Goal: Information Seeking & Learning: Learn about a topic

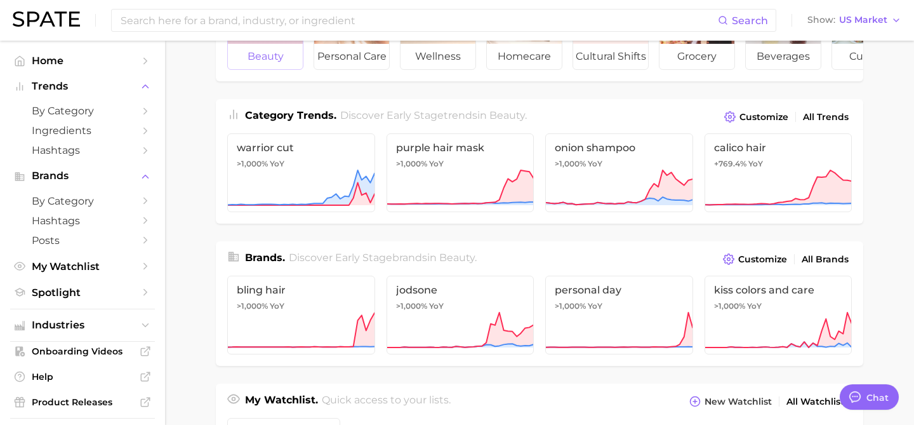
scroll to position [122, 0]
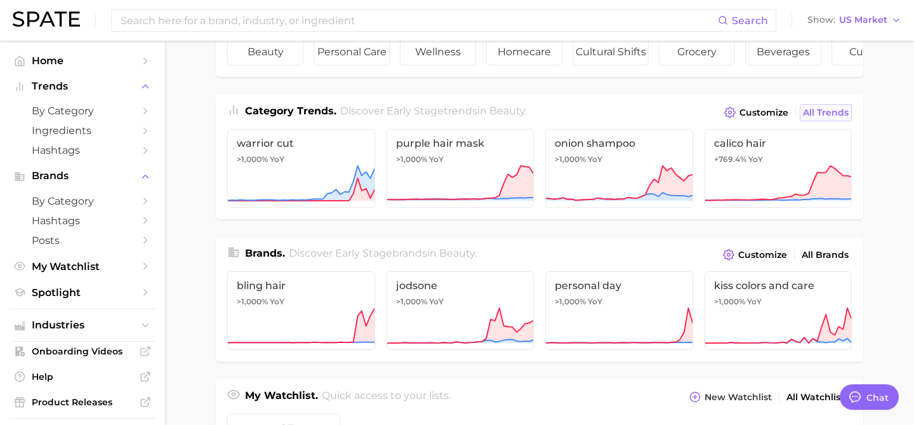
click at [821, 111] on span "All Trends" at bounding box center [826, 112] width 46 height 11
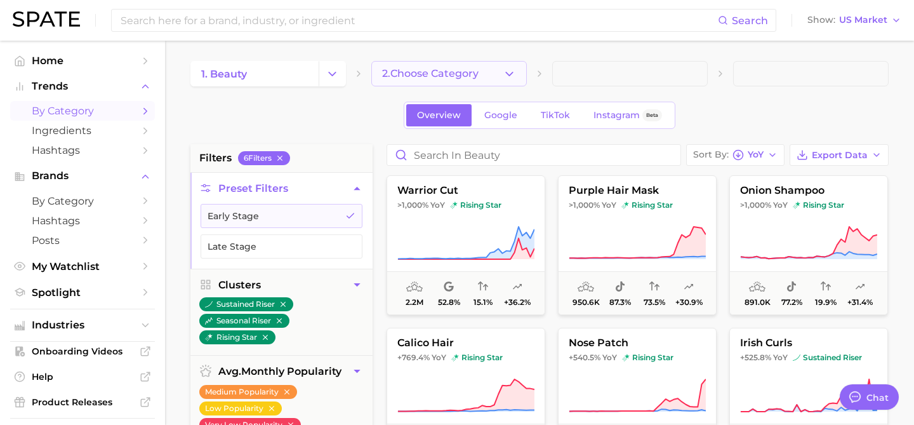
click at [414, 73] on span "2. Choose Category" at bounding box center [430, 73] width 96 height 11
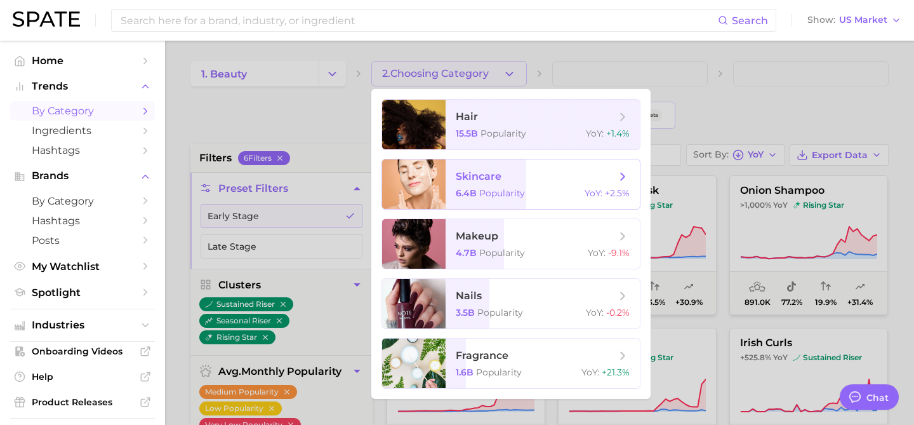
click at [560, 181] on span "skincare" at bounding box center [536, 176] width 160 height 14
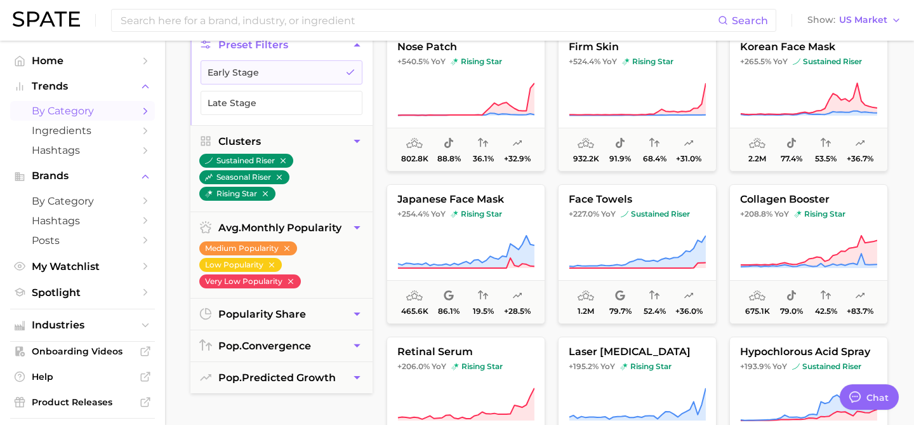
scroll to position [145, 0]
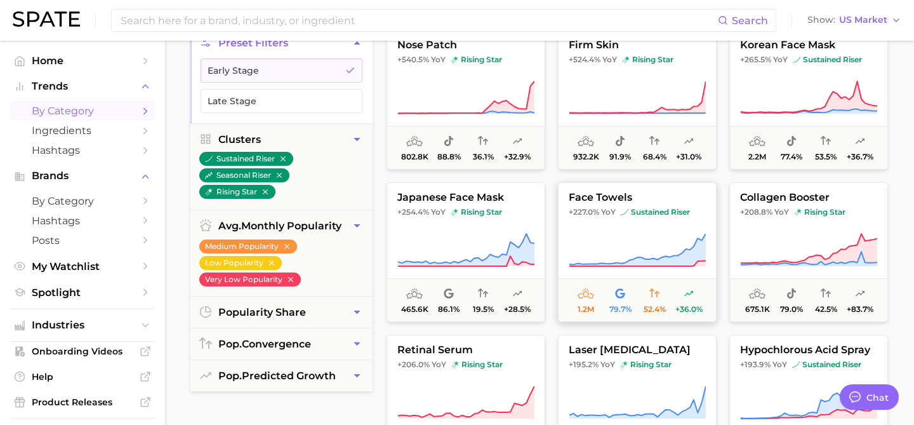
click at [586, 207] on span "+227.0%" at bounding box center [584, 212] width 30 height 10
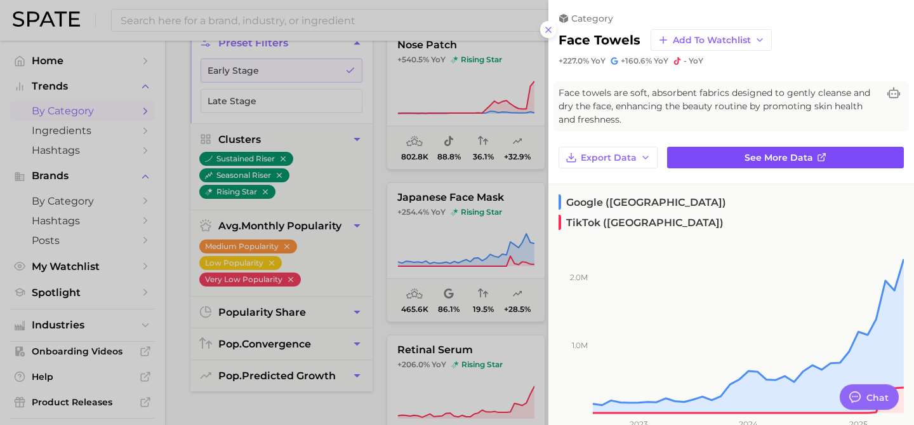
click at [765, 147] on link "See more data" at bounding box center [785, 158] width 237 height 22
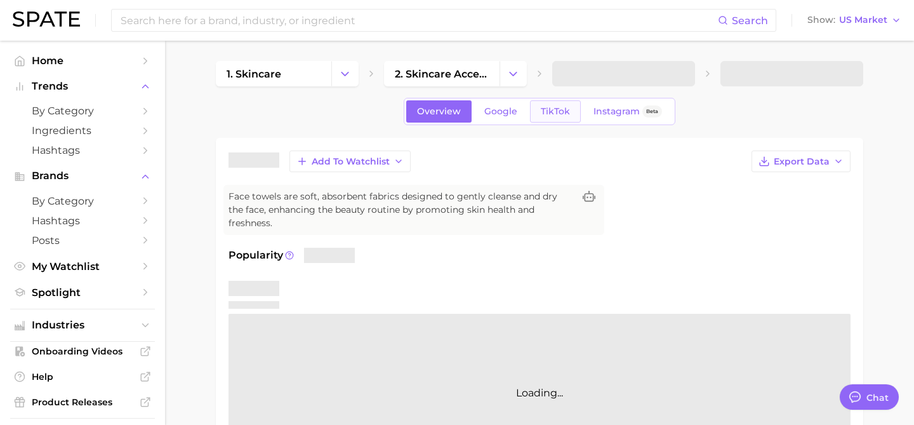
scroll to position [19, 0]
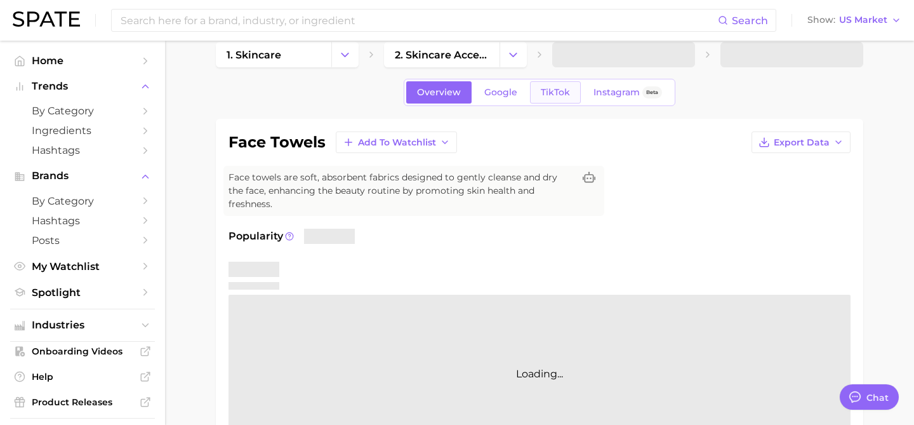
type textarea "x"
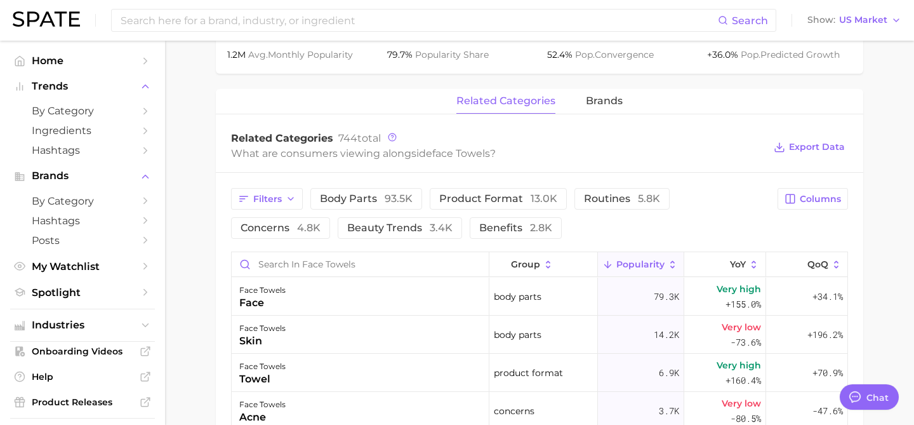
scroll to position [534, 0]
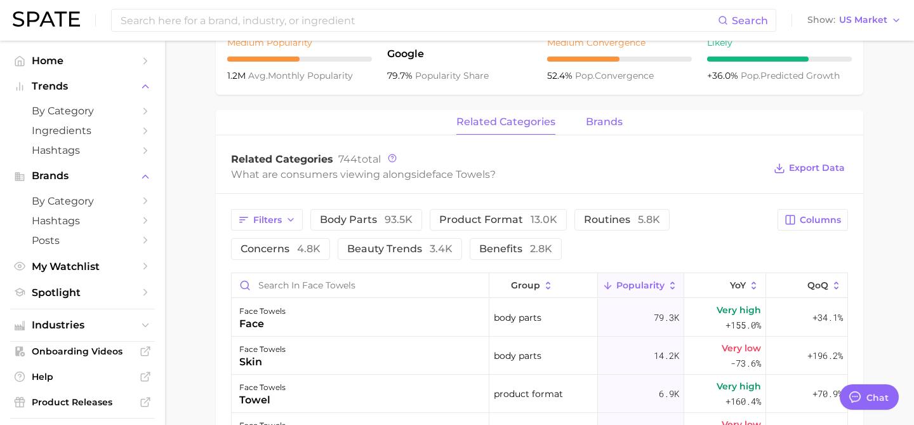
click at [617, 116] on span "brands" at bounding box center [604, 121] width 37 height 11
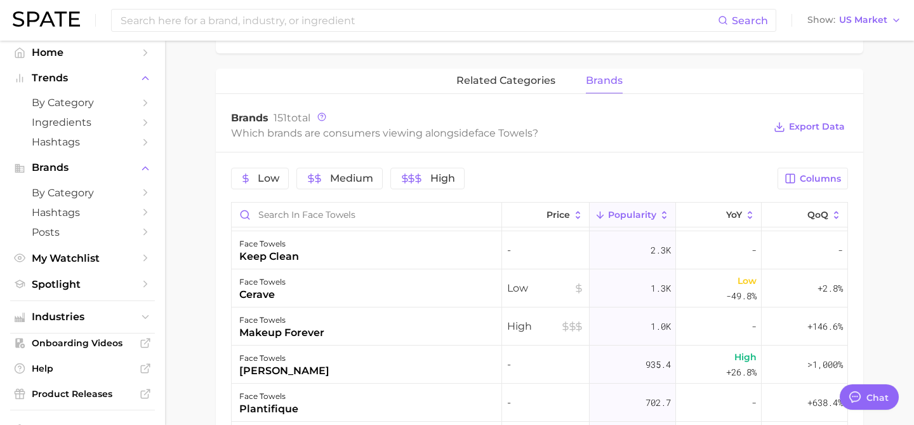
scroll to position [161, 0]
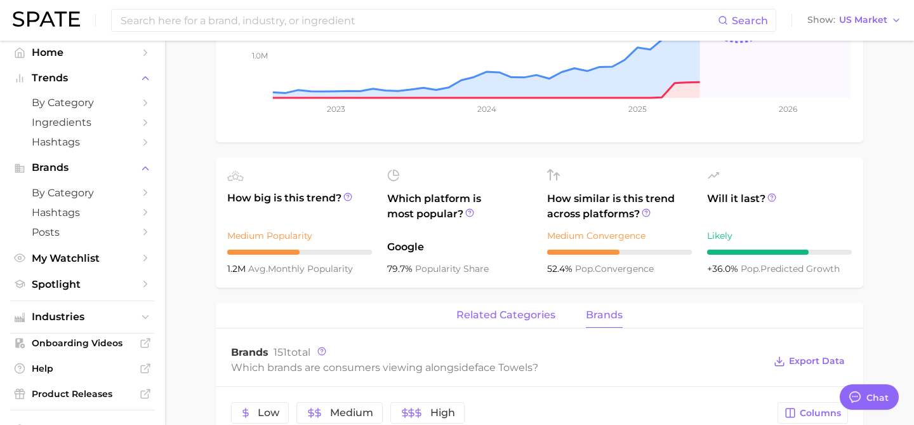
click at [489, 309] on span "related categories" at bounding box center [505, 314] width 99 height 11
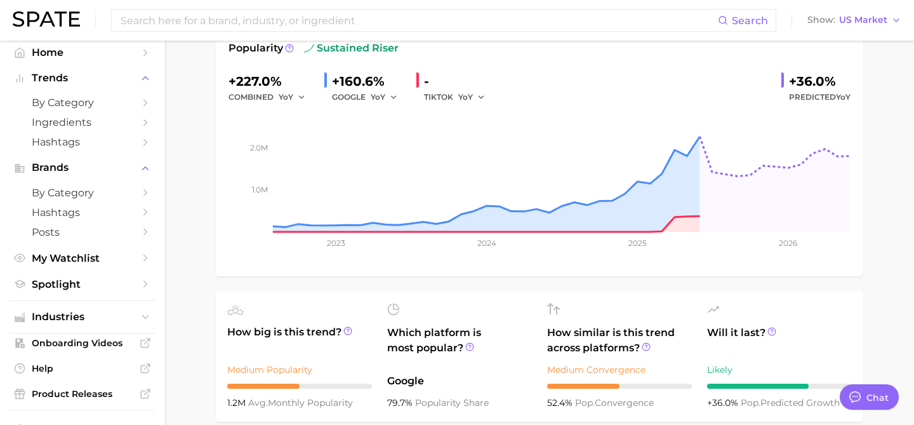
scroll to position [0, 0]
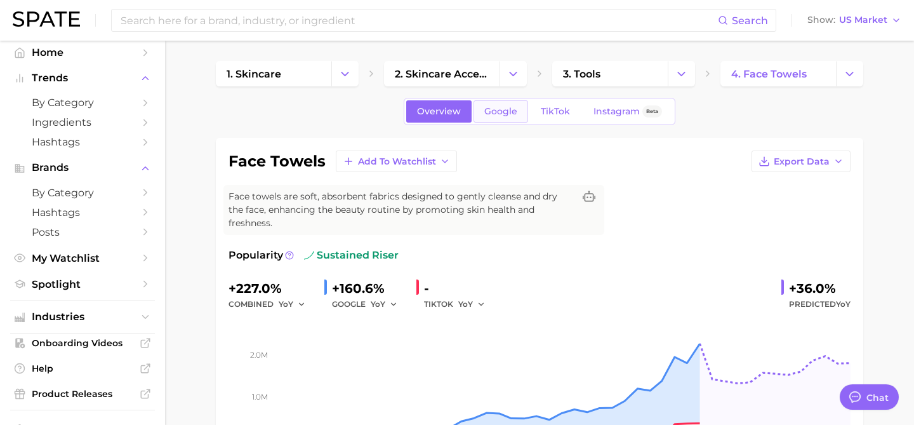
click at [500, 105] on link "Google" at bounding box center [500, 111] width 55 height 22
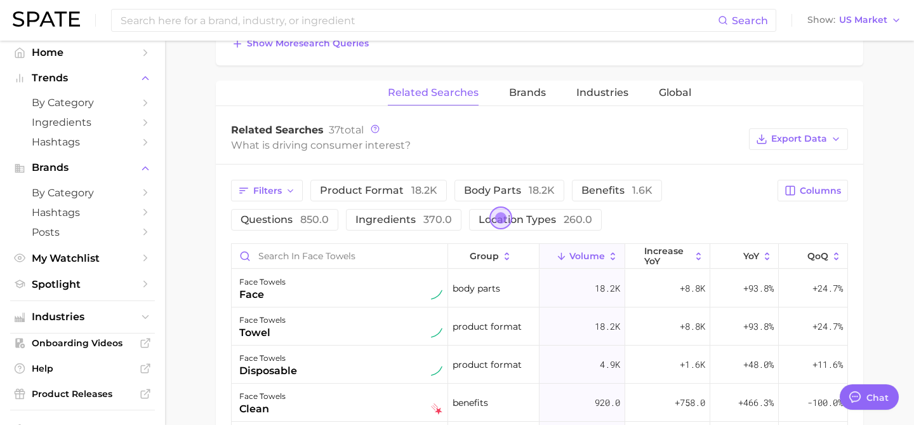
scroll to position [527, 0]
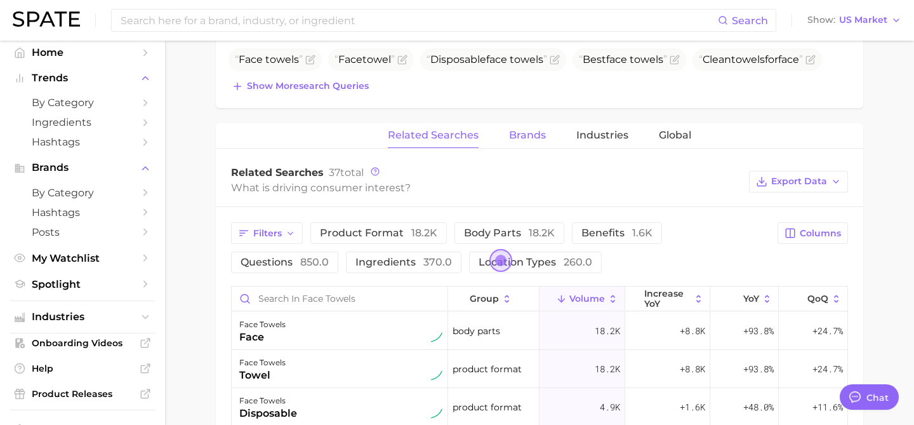
click at [537, 129] on span "Brands" at bounding box center [527, 134] width 37 height 11
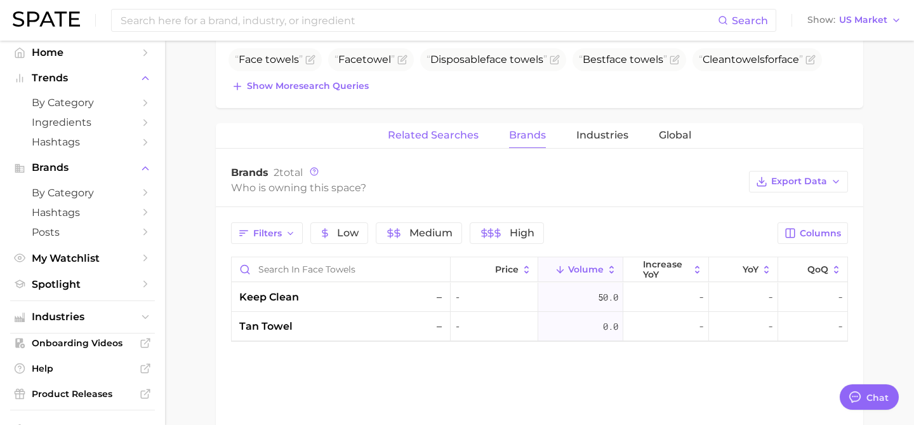
click at [441, 129] on span "Related Searches" at bounding box center [433, 134] width 91 height 11
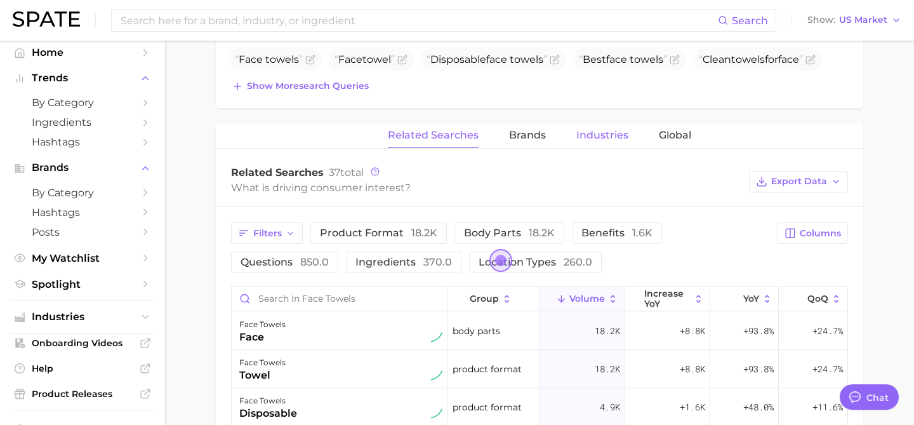
click at [615, 129] on span "Industries" at bounding box center [602, 134] width 52 height 11
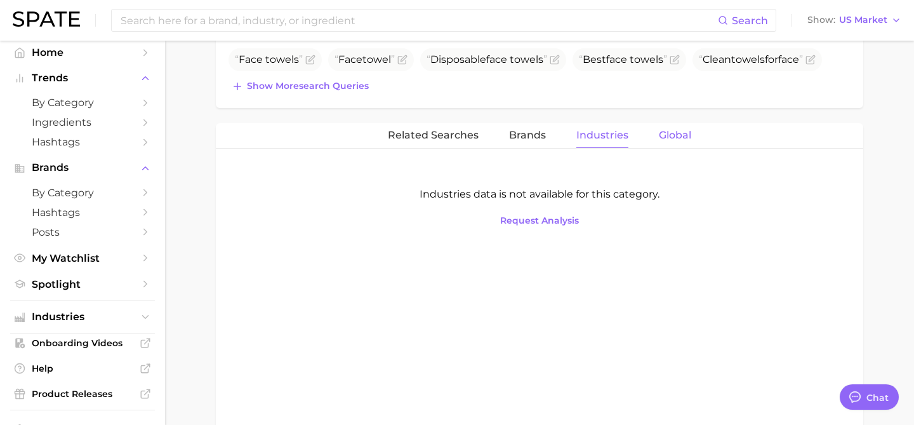
click at [679, 129] on span "Global" at bounding box center [675, 134] width 32 height 11
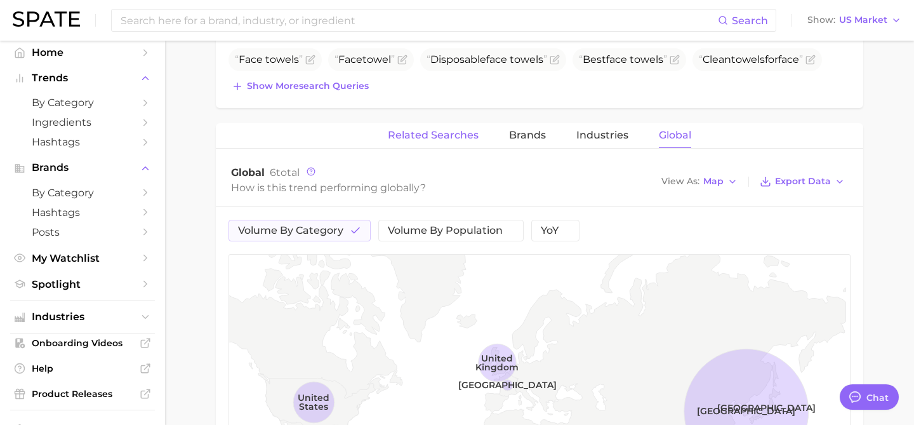
click at [413, 129] on span "Related Searches" at bounding box center [433, 134] width 91 height 11
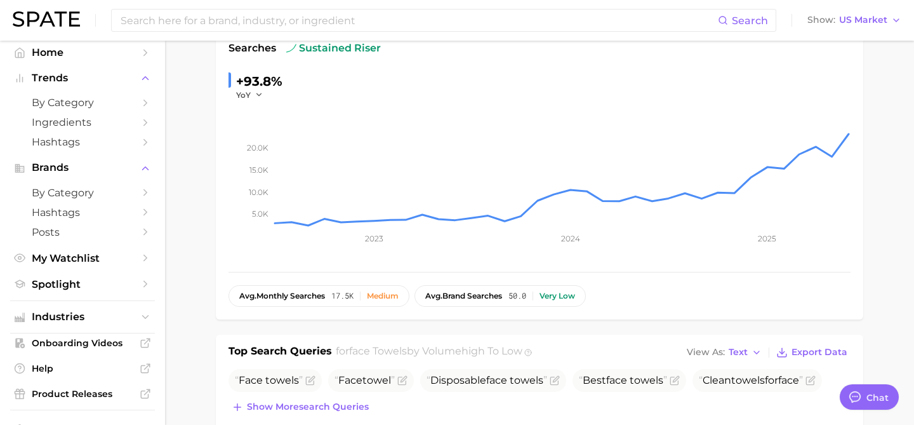
scroll to position [0, 0]
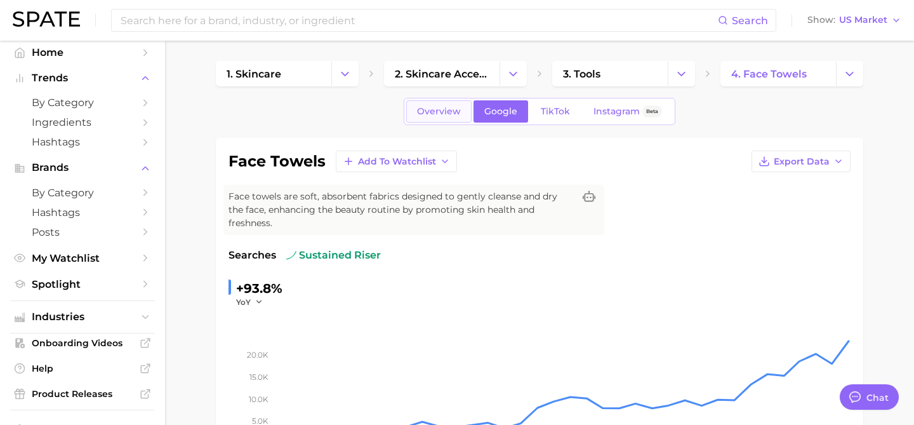
click at [427, 114] on span "Overview" at bounding box center [439, 111] width 44 height 11
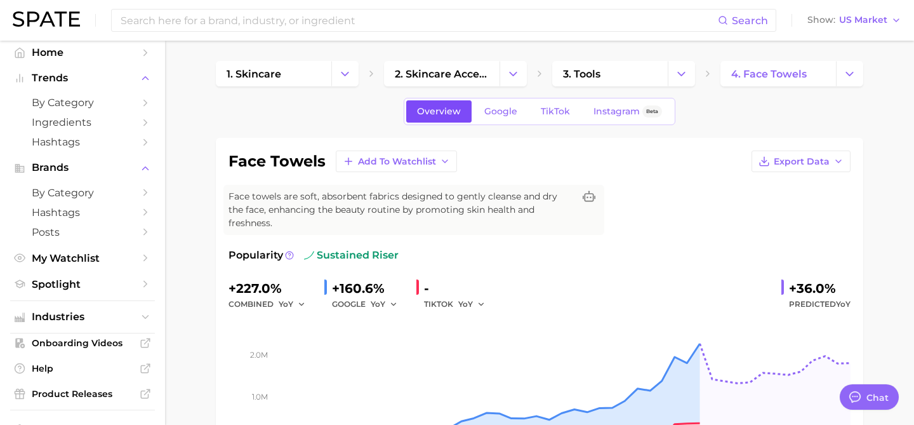
scroll to position [4, 0]
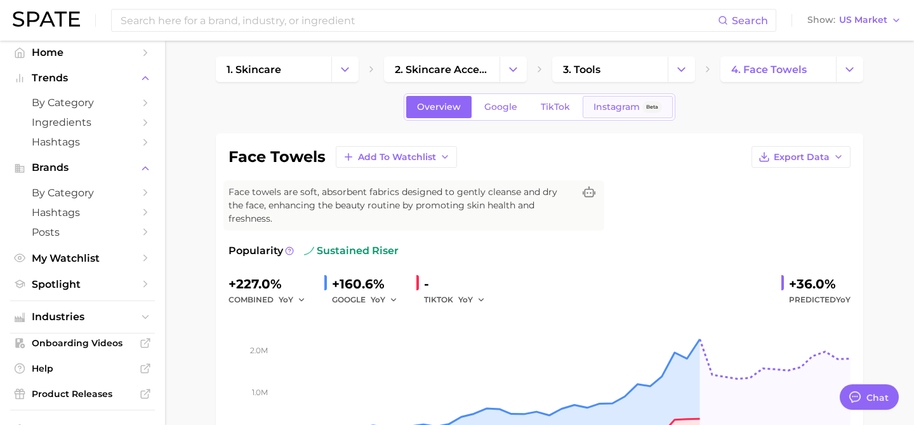
click at [617, 114] on link "Instagram Beta" at bounding box center [628, 107] width 90 height 22
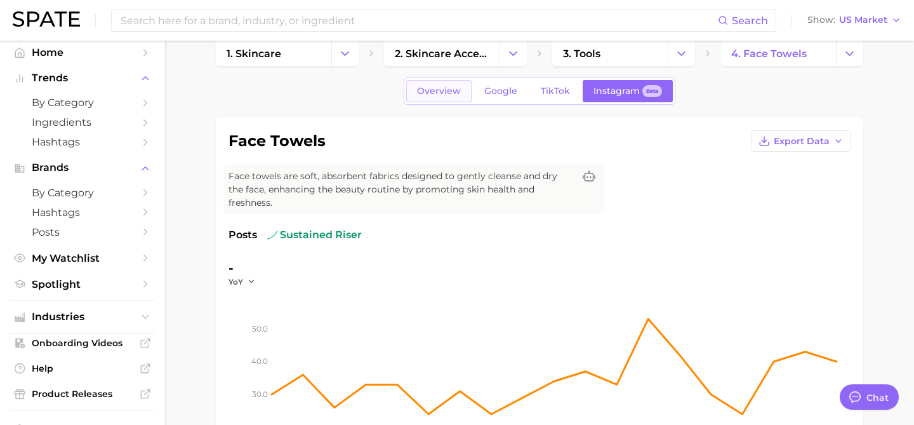
scroll to position [11, 0]
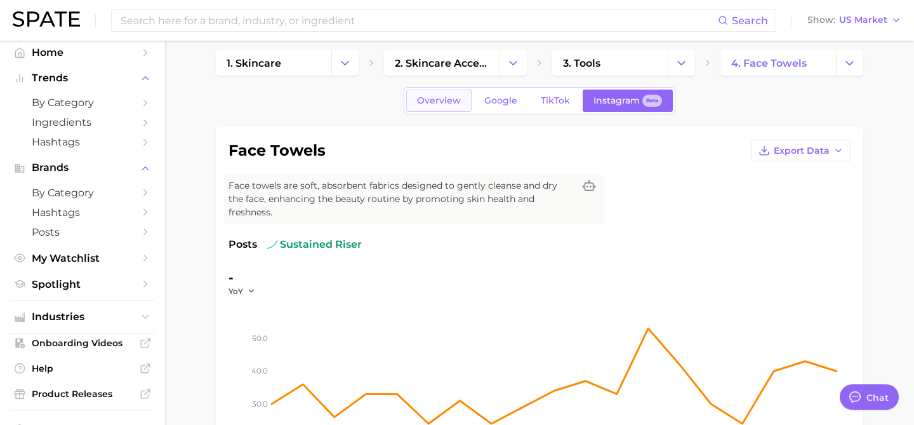
click at [431, 100] on span "Overview" at bounding box center [439, 100] width 44 height 11
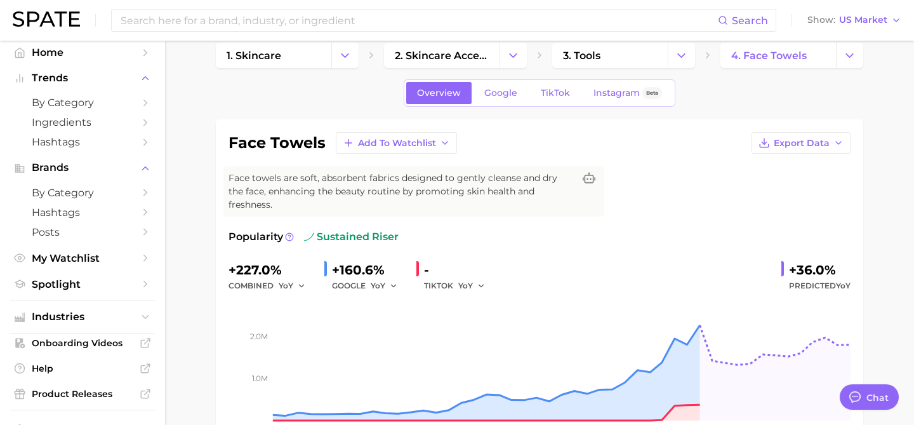
scroll to position [53, 0]
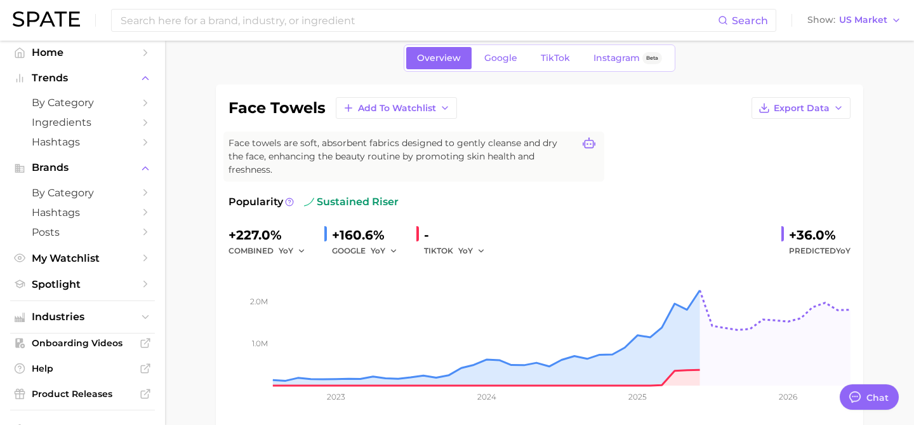
click at [587, 144] on icon at bounding box center [589, 142] width 13 height 11
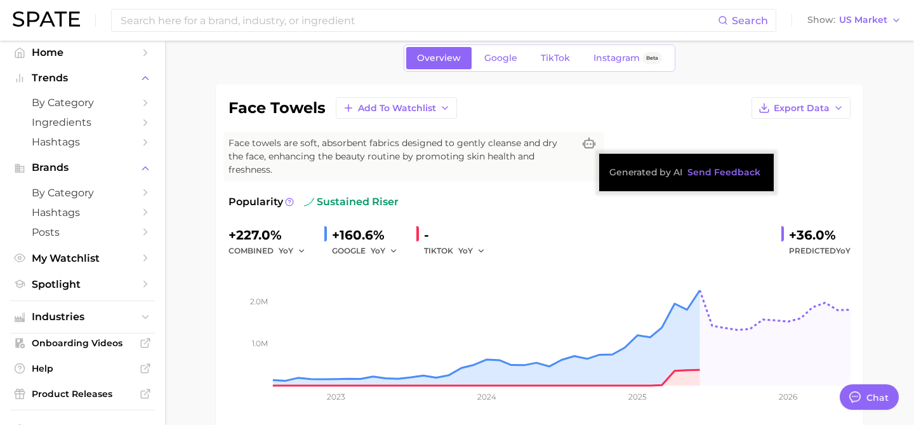
click at [631, 126] on div "face towels Add to Watchlist Export Data Face towels are soft, absorbent fabric…" at bounding box center [539, 257] width 622 height 320
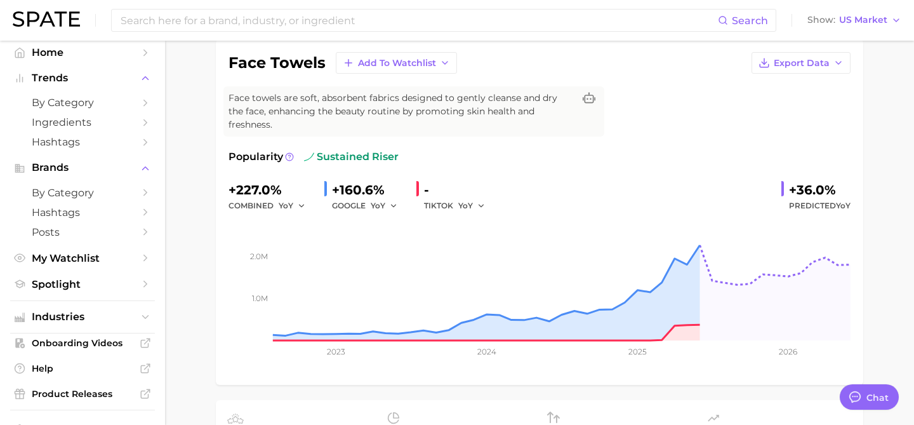
scroll to position [46, 0]
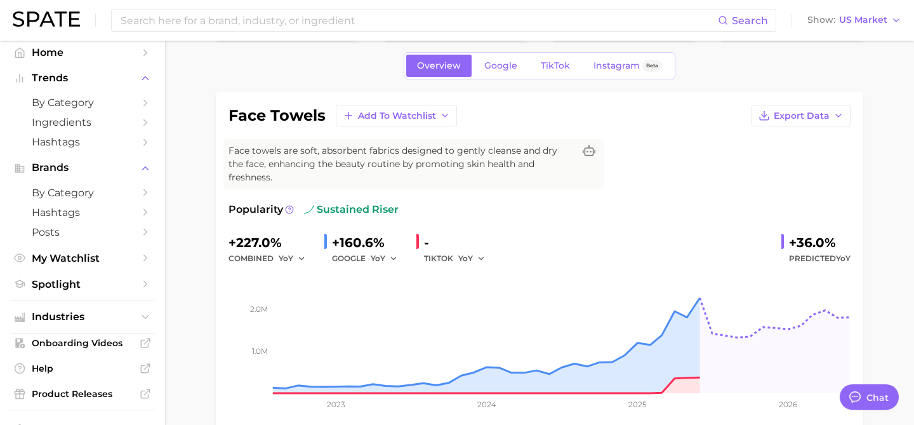
click at [549, 72] on link "TikTok" at bounding box center [555, 66] width 51 height 22
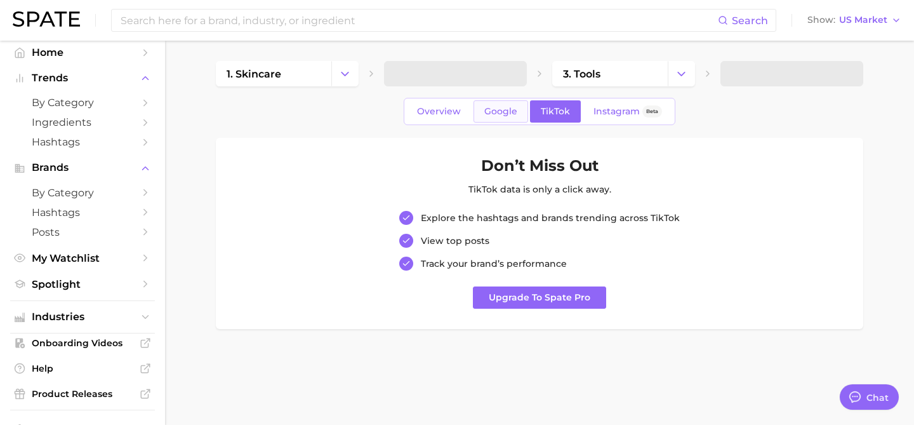
click at [482, 112] on link "Google" at bounding box center [500, 111] width 55 height 22
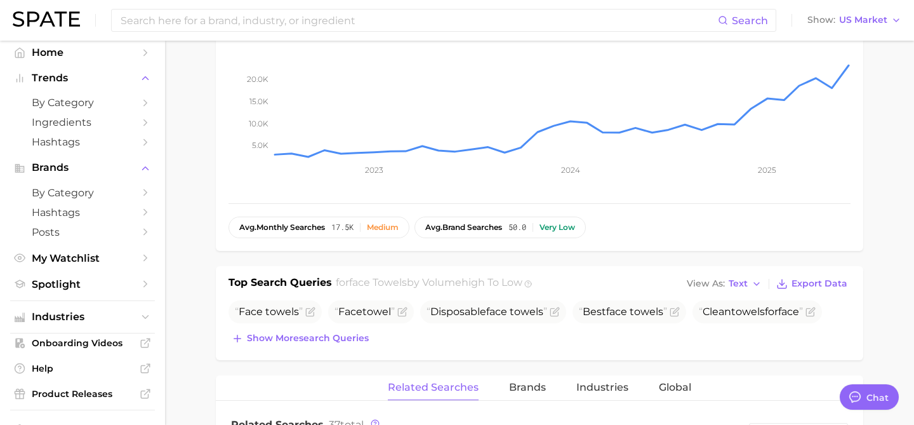
scroll to position [473, 0]
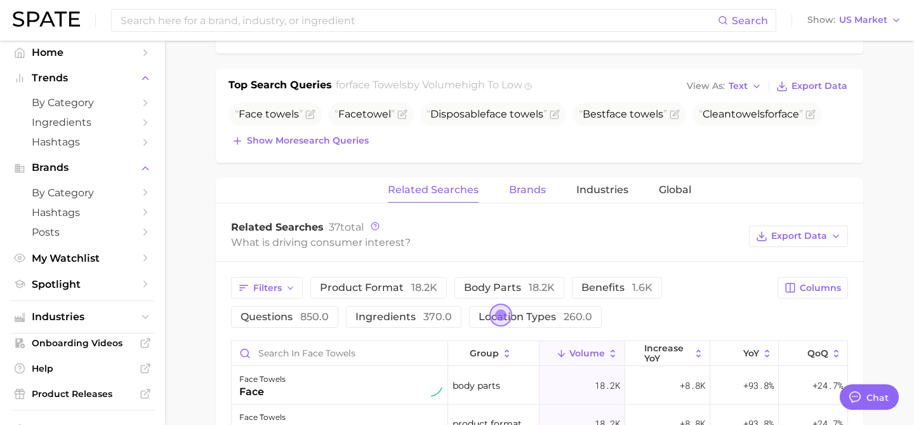
click at [517, 184] on span "Brands" at bounding box center [527, 189] width 37 height 11
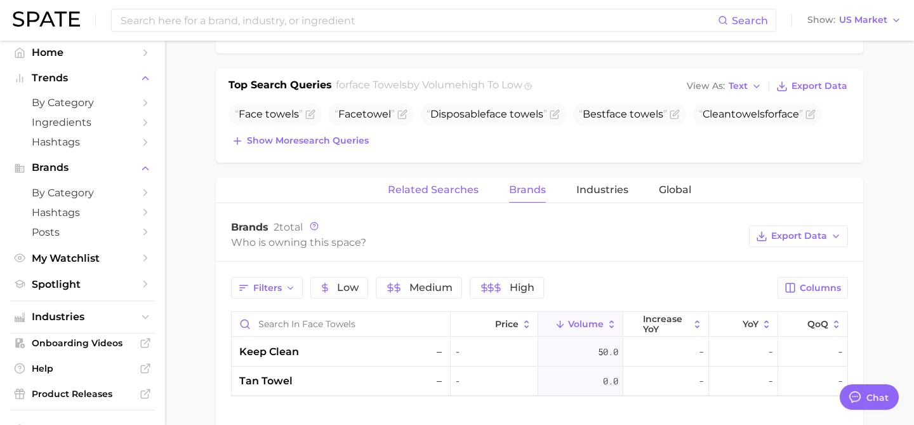
click at [453, 184] on span "Related Searches" at bounding box center [433, 189] width 91 height 11
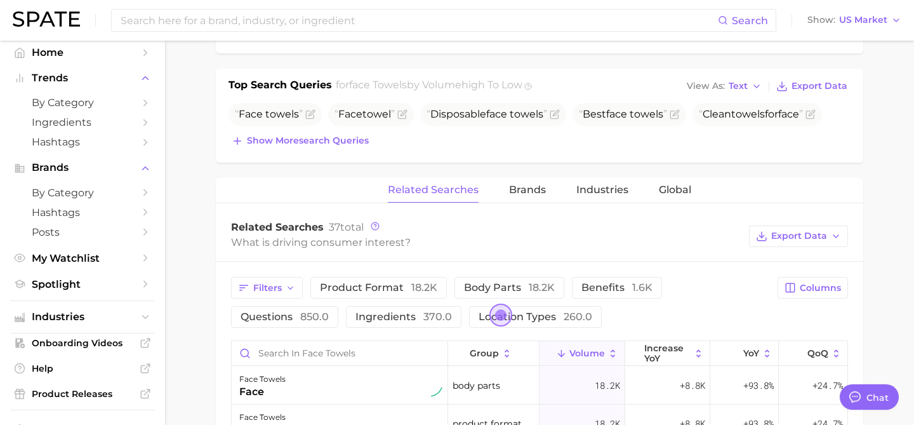
click at [507, 178] on div "Related Searches Brands Industries Global" at bounding box center [539, 190] width 647 height 25
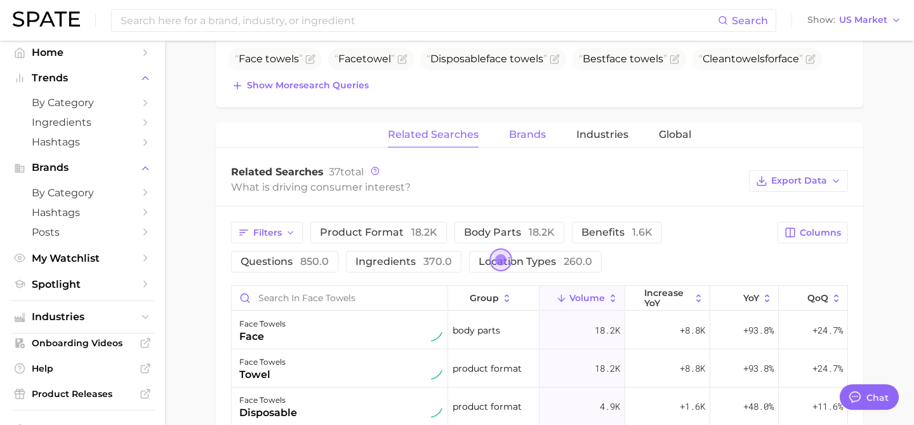
scroll to position [553, 0]
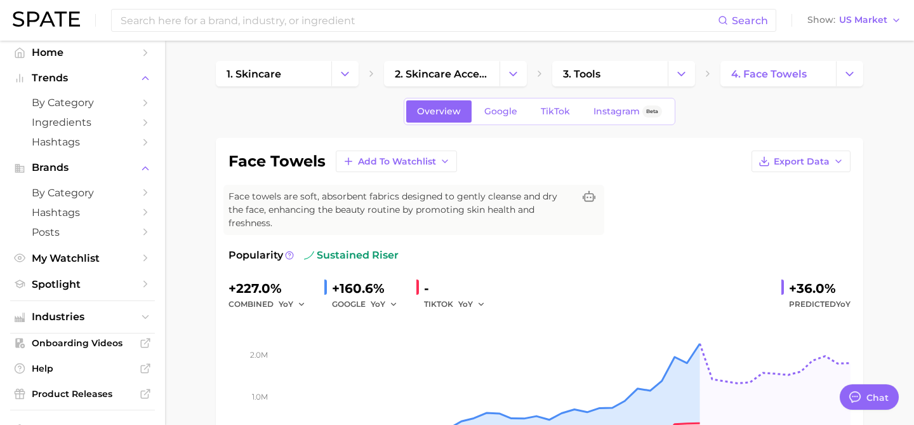
scroll to position [46, 0]
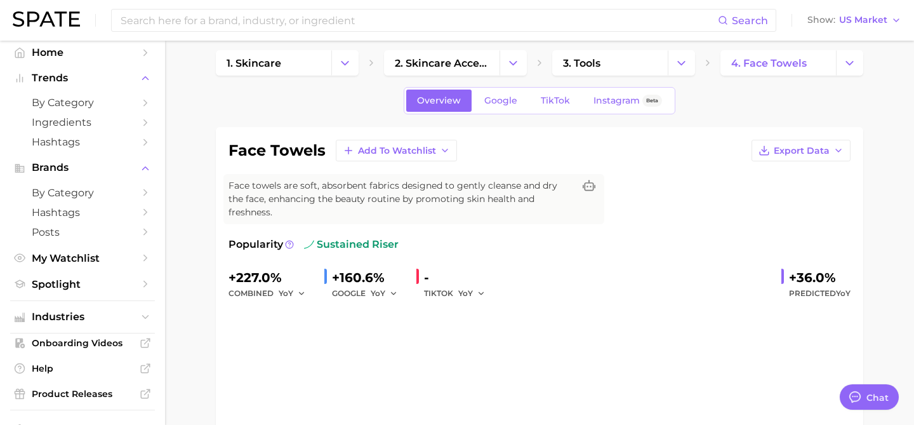
scroll to position [4, 0]
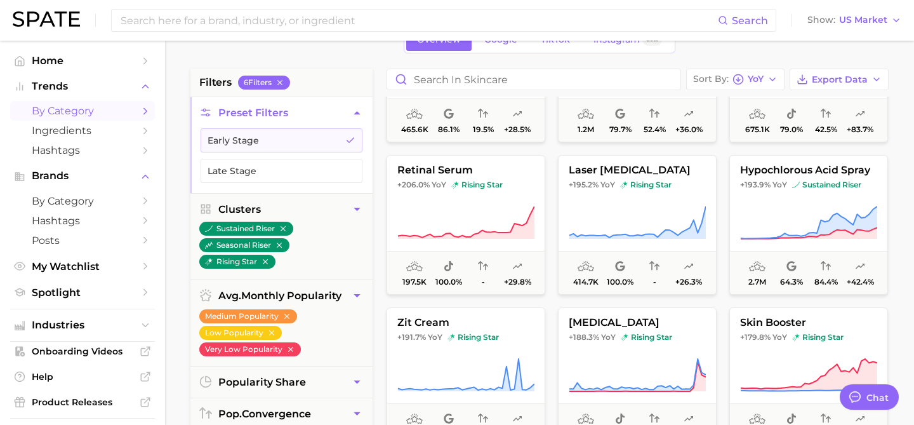
scroll to position [253, 0]
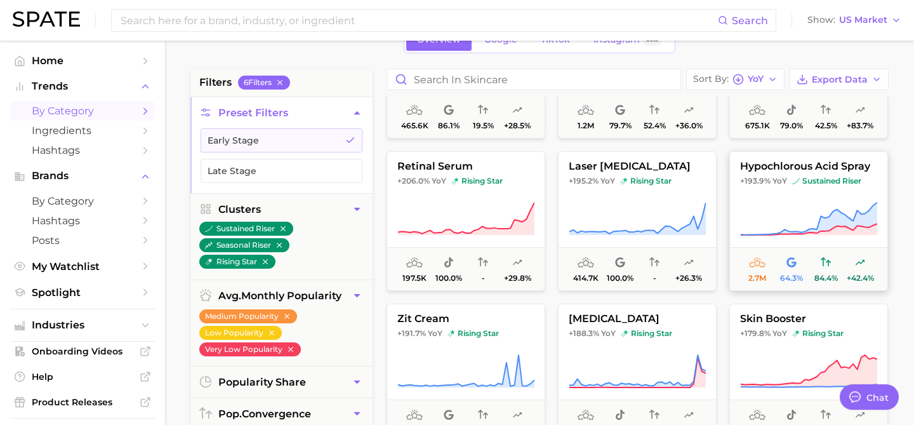
click at [776, 217] on icon at bounding box center [808, 219] width 137 height 36
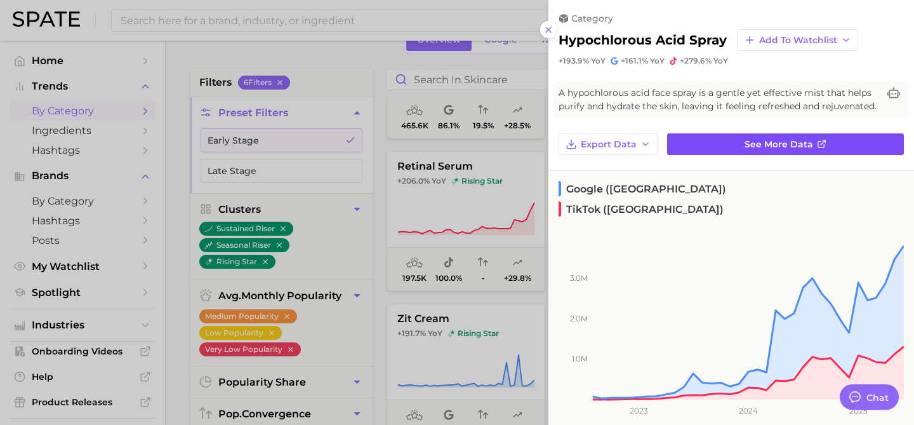
click at [767, 145] on span "See more data" at bounding box center [779, 144] width 69 height 11
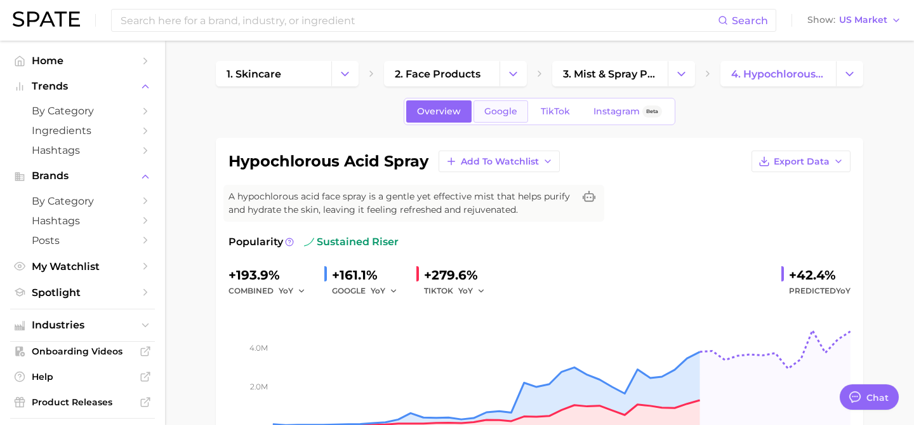
click at [499, 105] on link "Google" at bounding box center [500, 111] width 55 height 22
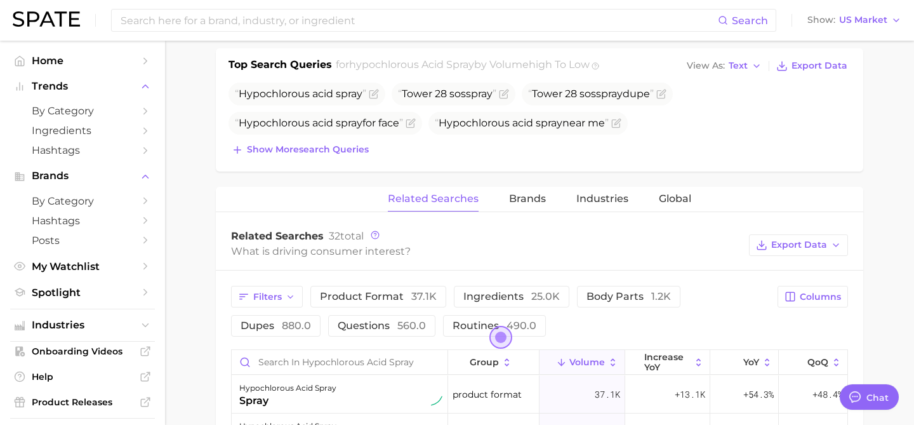
scroll to position [487, 0]
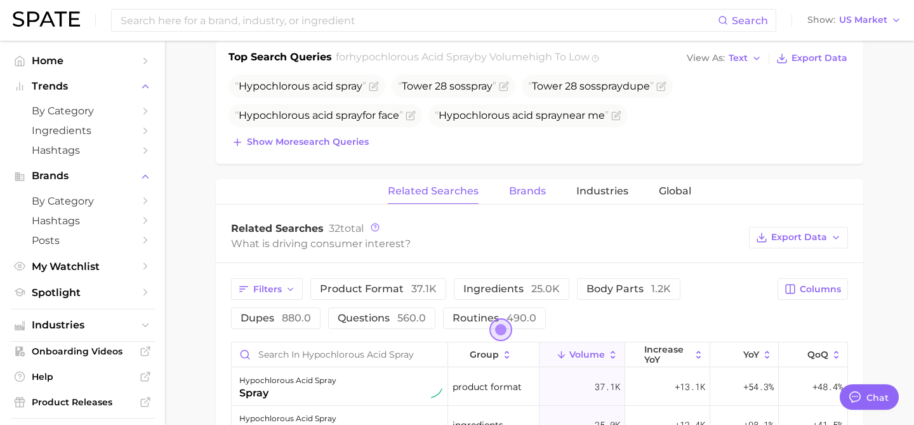
click at [519, 187] on span "Brands" at bounding box center [527, 190] width 37 height 11
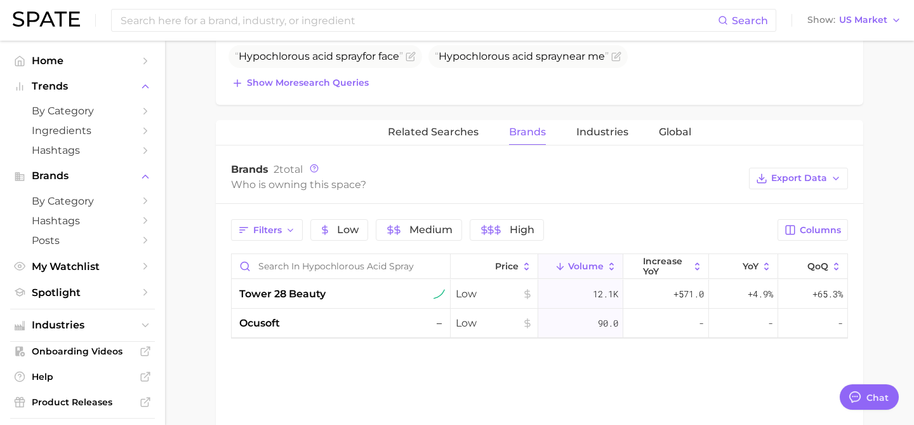
scroll to position [551, 0]
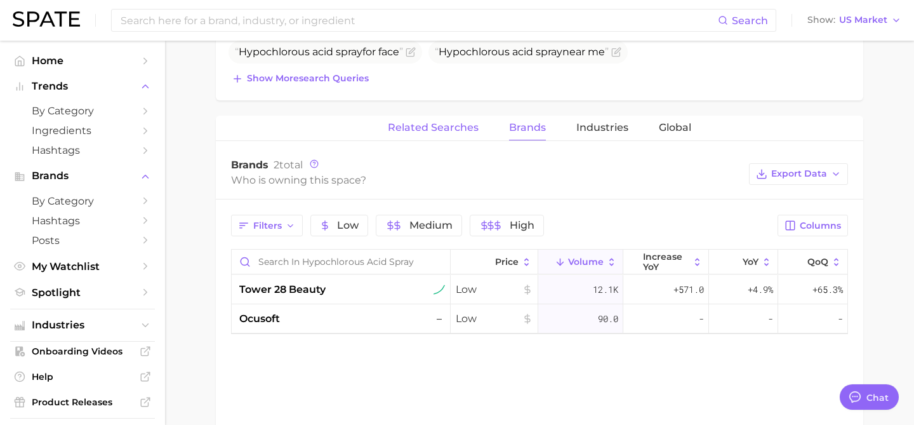
click at [438, 135] on button "Related Searches" at bounding box center [433, 128] width 91 height 25
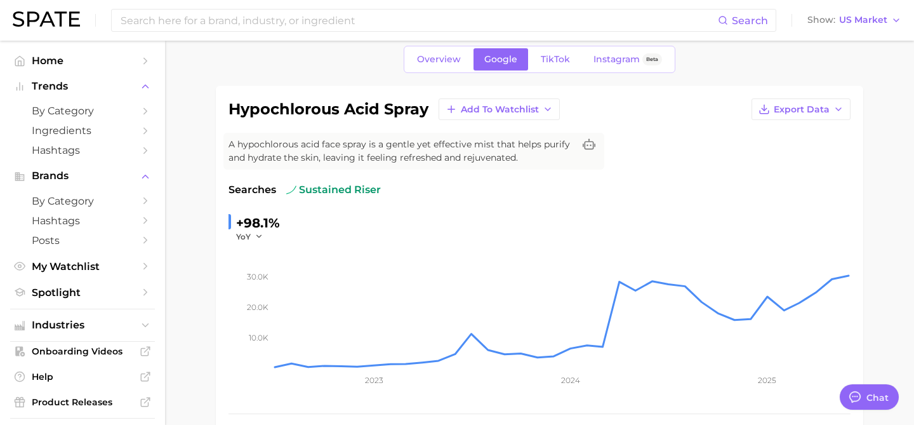
scroll to position [45, 0]
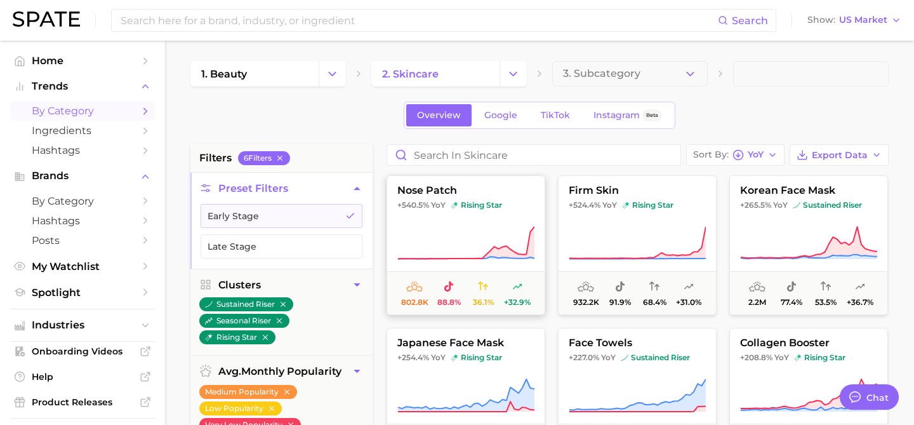
click at [525, 195] on span "nose patch" at bounding box center [465, 190] width 157 height 11
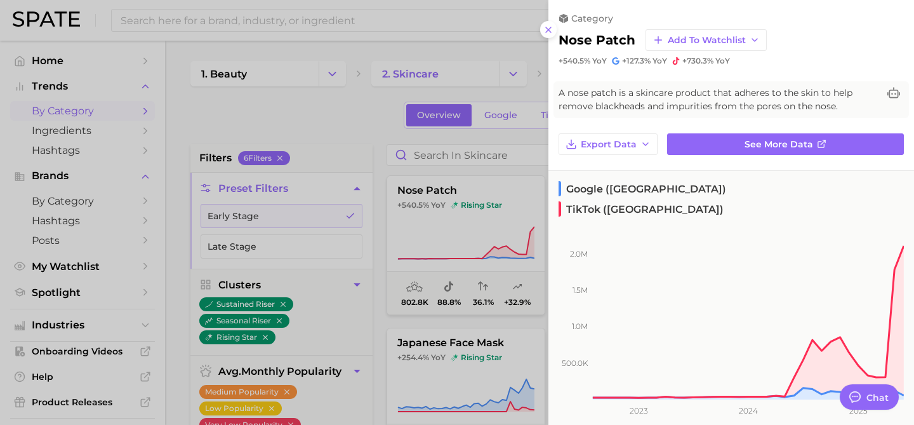
click at [416, 186] on div at bounding box center [457, 212] width 914 height 425
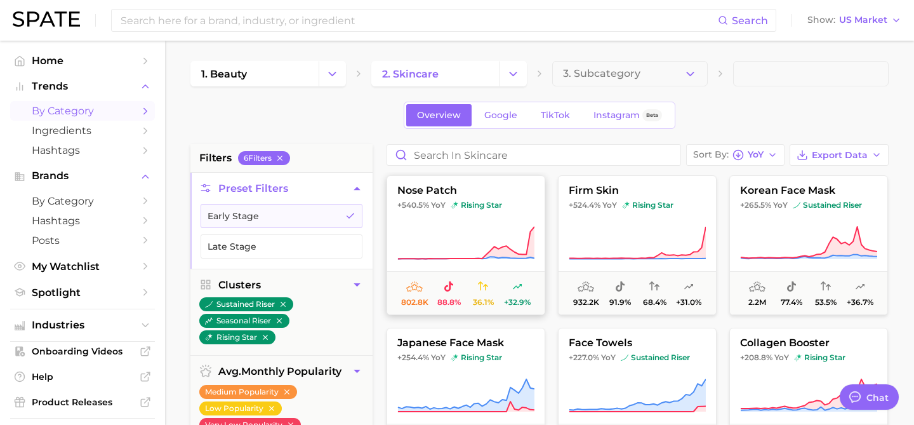
click at [439, 210] on button "nose patch +540.5% YoY rising star 802.8k 88.8% 36.1% +32.9%" at bounding box center [466, 245] width 159 height 140
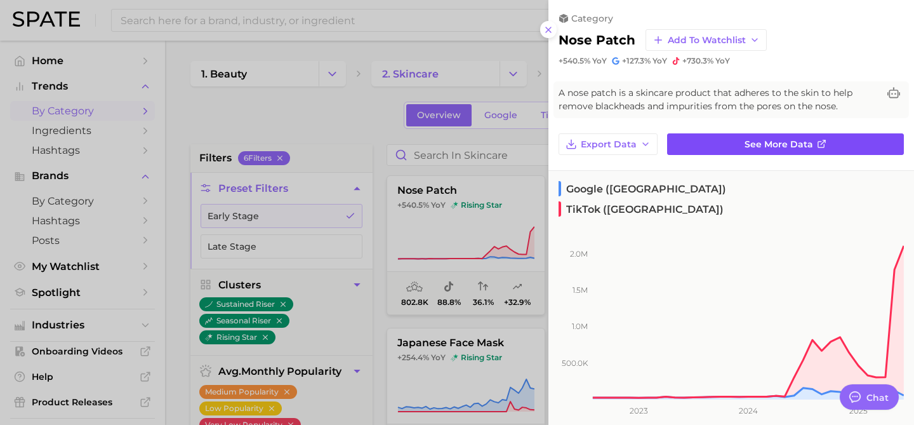
click at [767, 145] on span "See more data" at bounding box center [779, 144] width 69 height 11
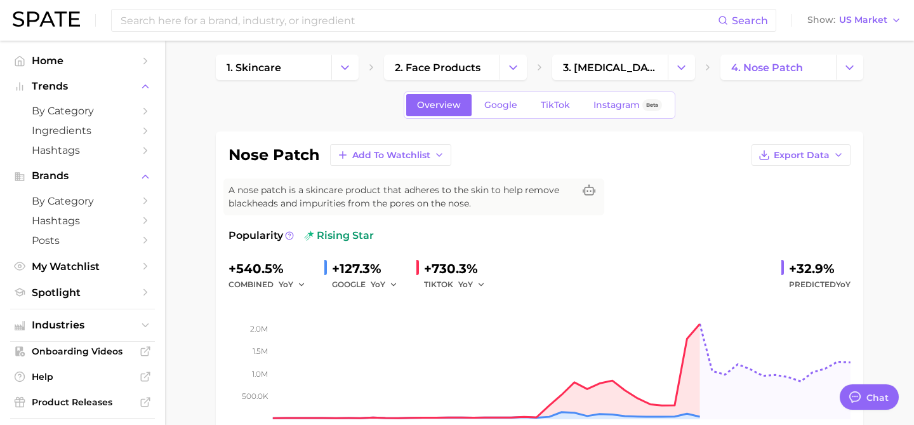
scroll to position [10, 0]
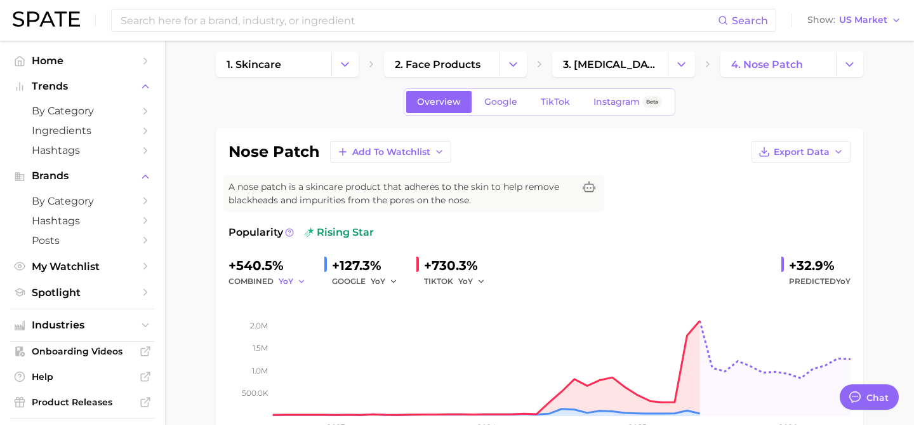
click at [296, 279] on button "YoY" at bounding box center [292, 281] width 27 height 15
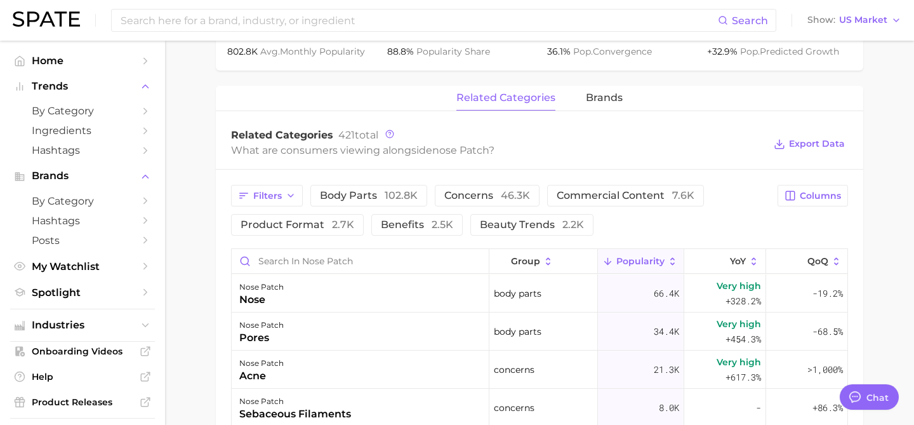
scroll to position [621, 0]
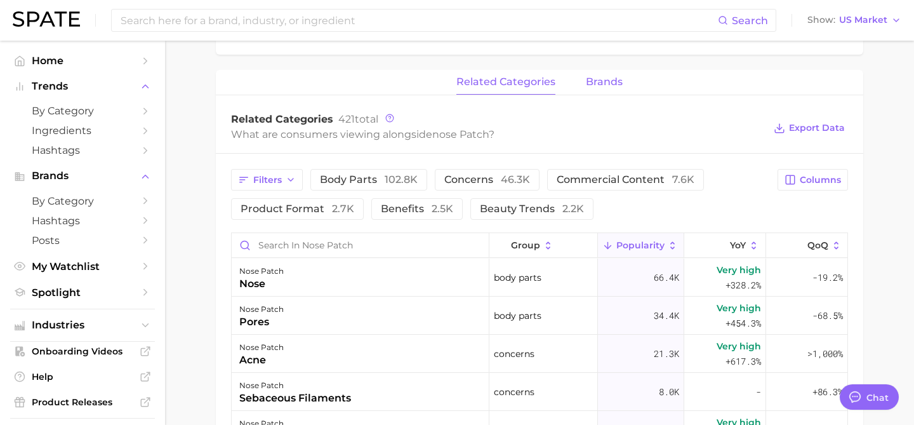
click at [603, 84] on span "brands" at bounding box center [604, 81] width 37 height 11
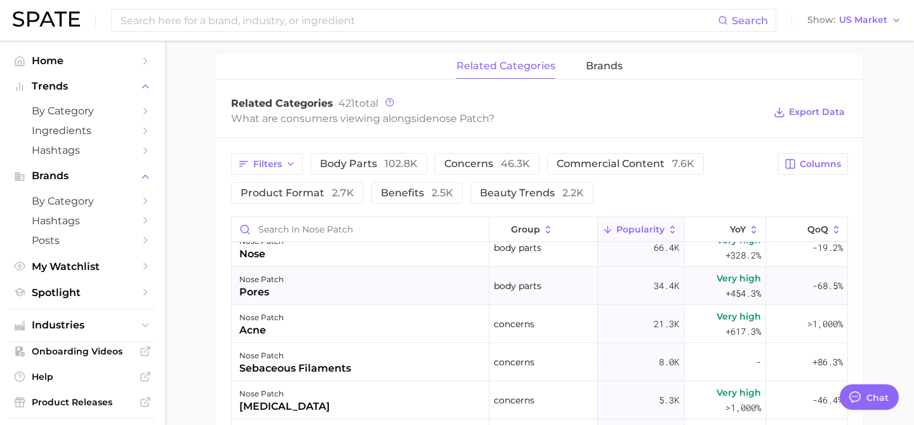
scroll to position [0, 0]
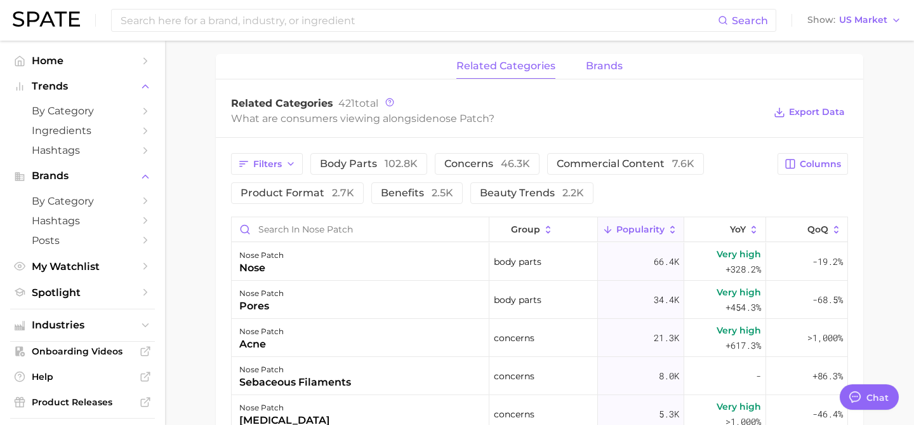
click at [600, 65] on span "brands" at bounding box center [604, 65] width 37 height 11
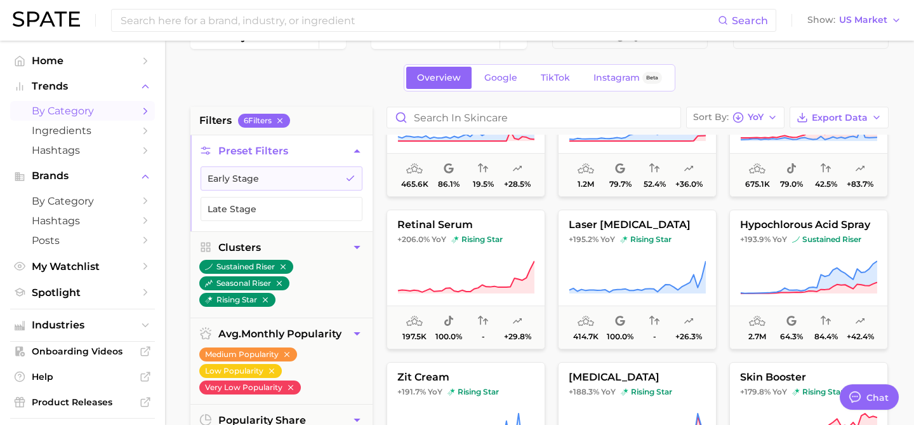
scroll to position [39, 0]
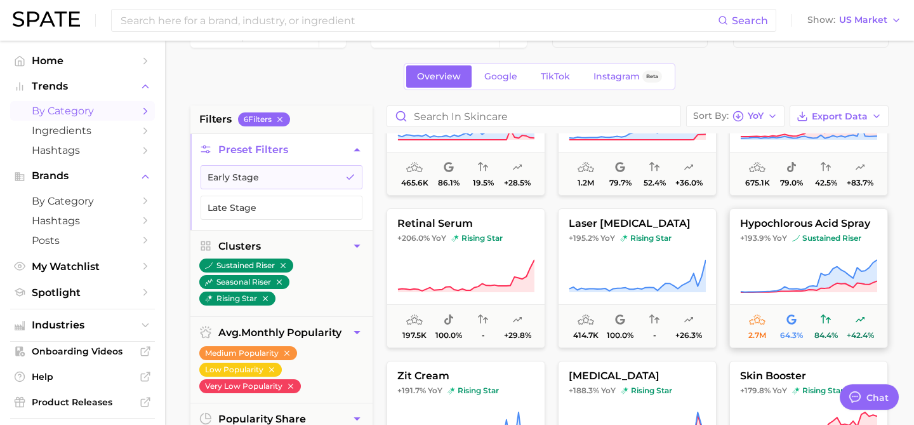
click at [746, 244] on button "hypochlorous acid spray +193.9% YoY sustained riser 2.7m 64.3% 84.4% +42.4%" at bounding box center [808, 278] width 159 height 140
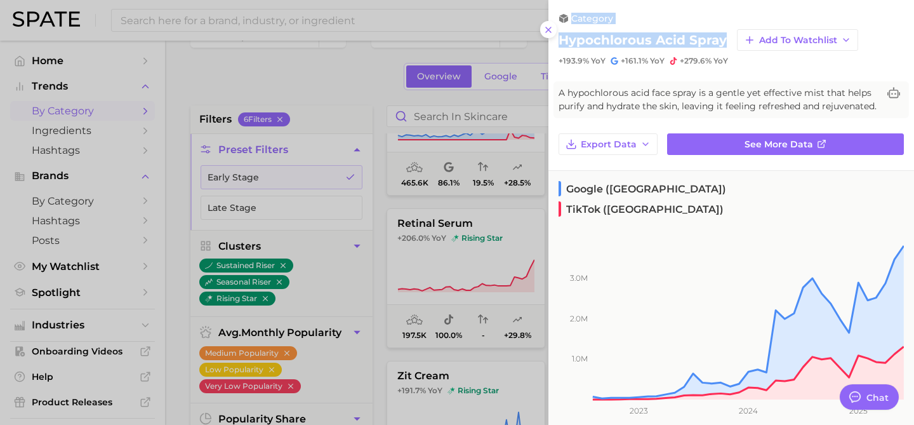
drag, startPoint x: 724, startPoint y: 43, endPoint x: 545, endPoint y: 44, distance: 179.0
copy div "category hypochlorous acid spray"
click at [655, 46] on h2 "hypochlorous acid spray" at bounding box center [643, 39] width 168 height 15
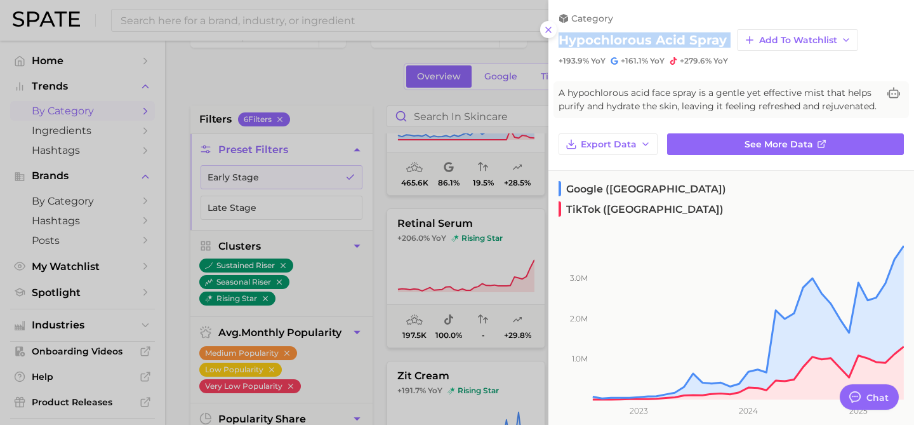
click at [655, 46] on h2 "hypochlorous acid spray" at bounding box center [643, 39] width 168 height 15
copy div "hypochlorous acid spray Add to Watchlist"
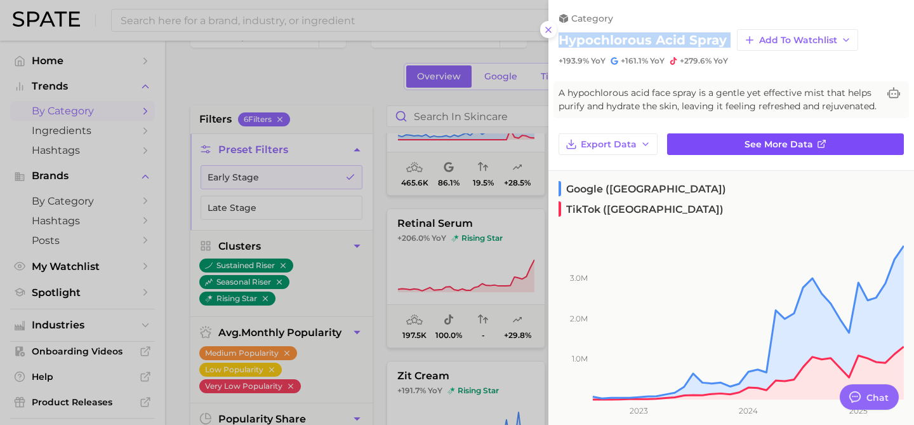
click at [757, 147] on span "See more data" at bounding box center [779, 144] width 69 height 11
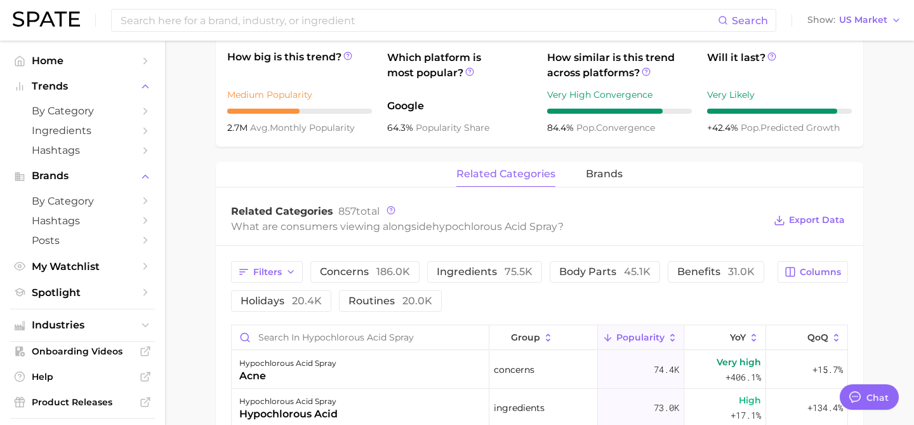
scroll to position [495, 0]
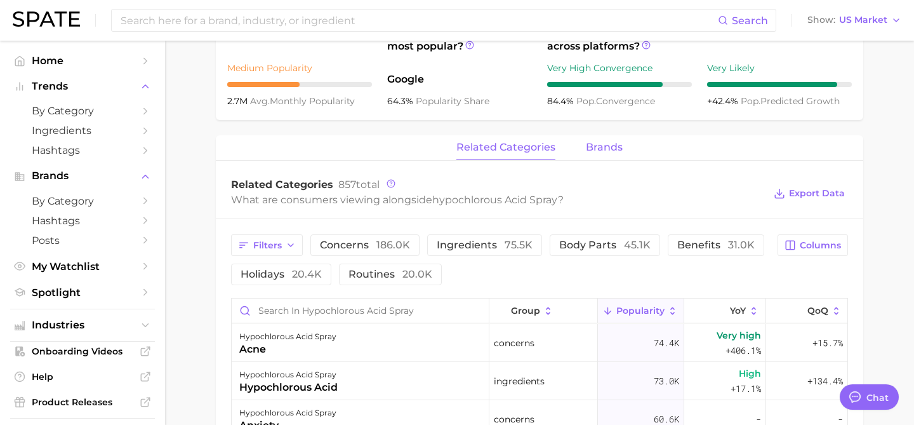
click at [607, 145] on span "brands" at bounding box center [604, 147] width 37 height 11
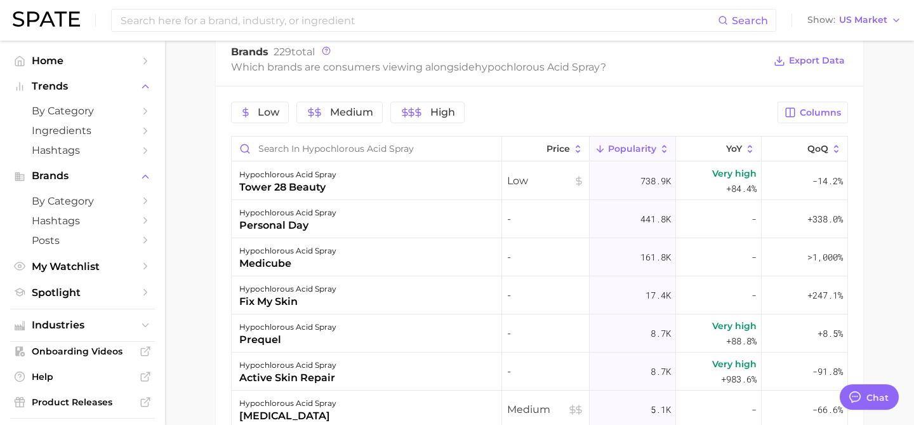
scroll to position [635, 0]
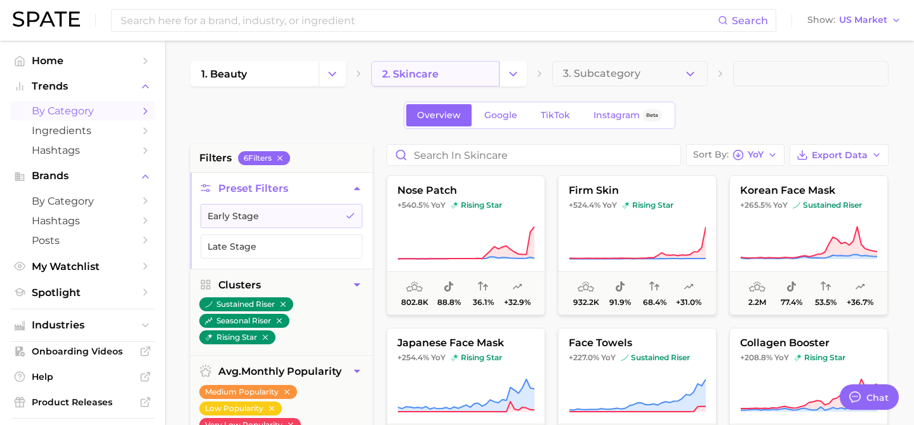
click at [488, 62] on link "2. skincare" at bounding box center [435, 73] width 128 height 25
click at [478, 77] on link "2. skincare" at bounding box center [435, 73] width 128 height 25
click at [517, 80] on icon "Change Category" at bounding box center [513, 73] width 13 height 13
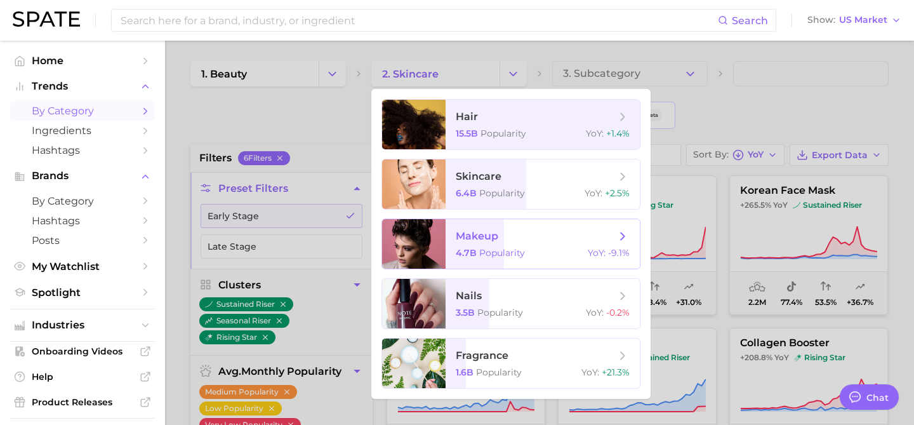
click at [555, 232] on span "makeup" at bounding box center [536, 236] width 160 height 14
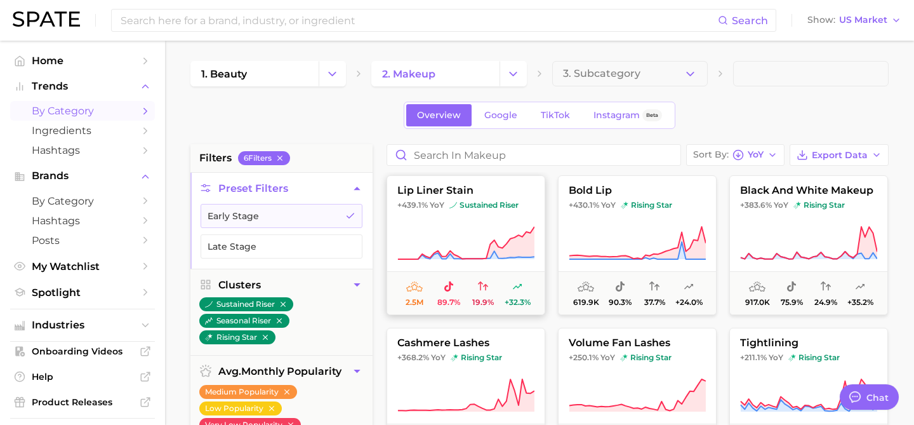
click at [527, 237] on icon at bounding box center [466, 243] width 136 height 32
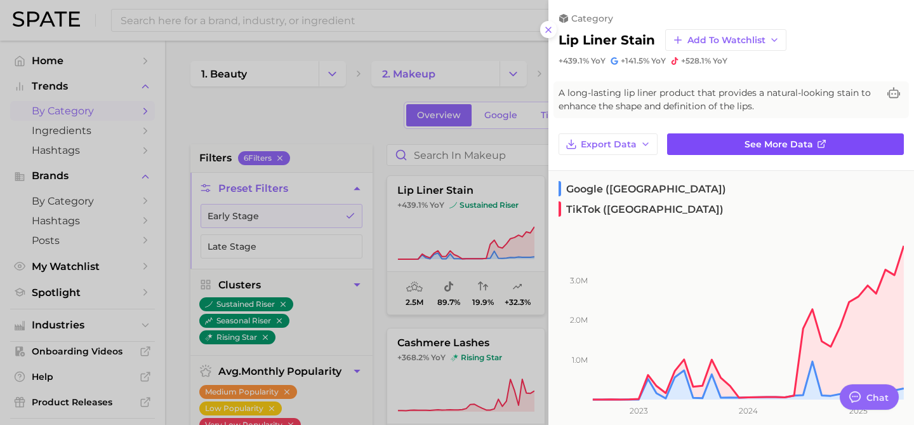
click at [755, 143] on span "See more data" at bounding box center [779, 144] width 69 height 11
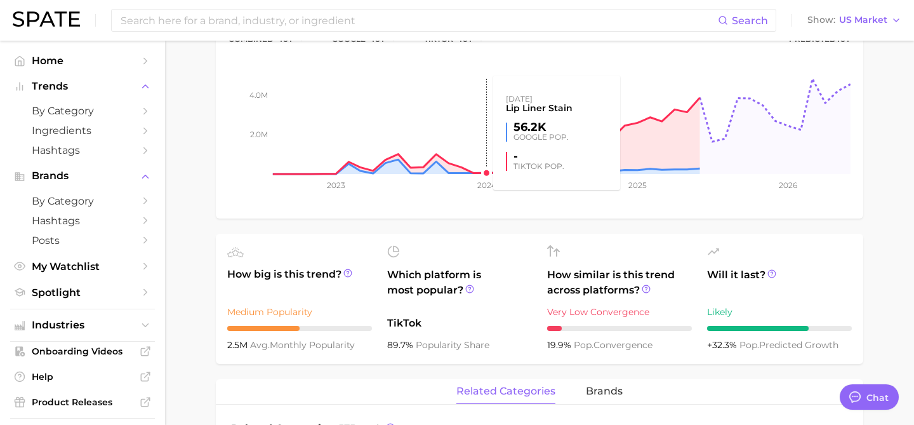
scroll to position [519, 0]
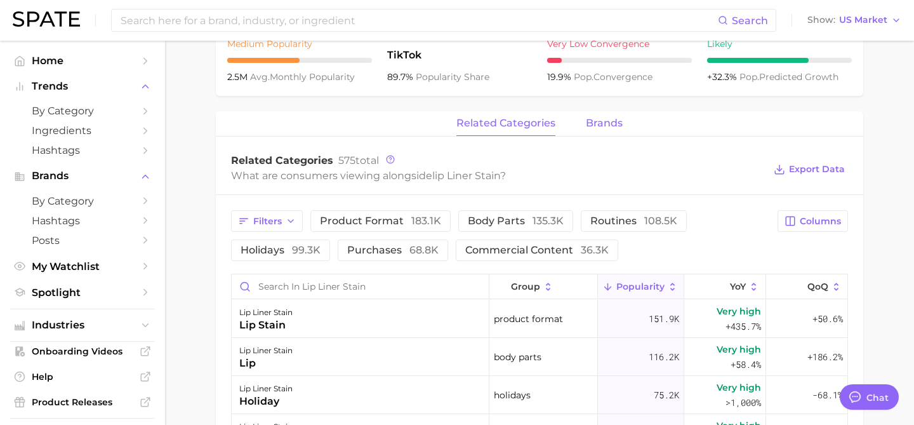
click at [598, 126] on span "brands" at bounding box center [604, 122] width 37 height 11
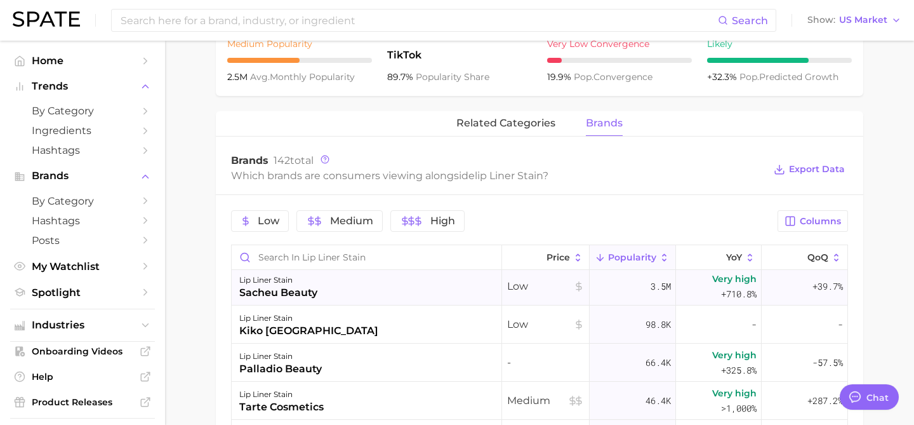
scroll to position [0, 0]
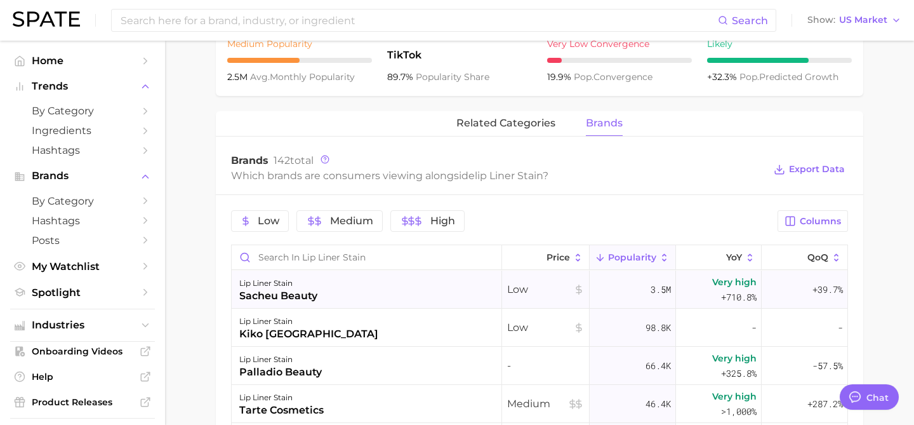
click at [418, 283] on div "lip liner stain sacheu beauty" at bounding box center [367, 289] width 270 height 38
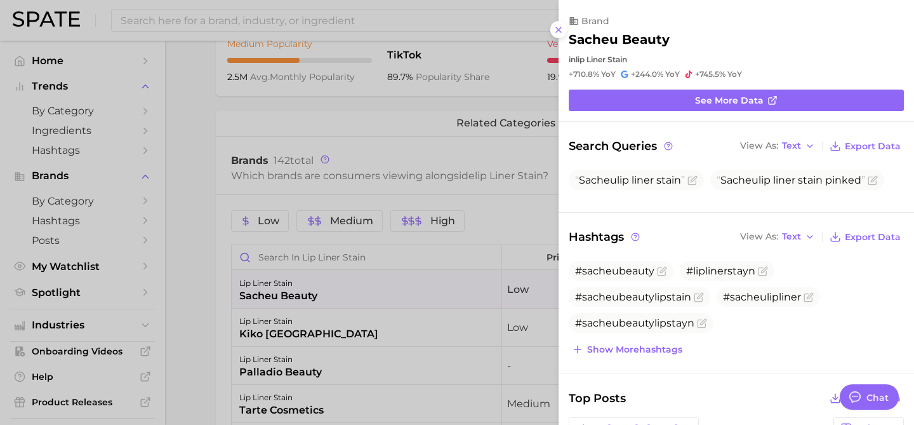
click at [218, 227] on div at bounding box center [457, 212] width 914 height 425
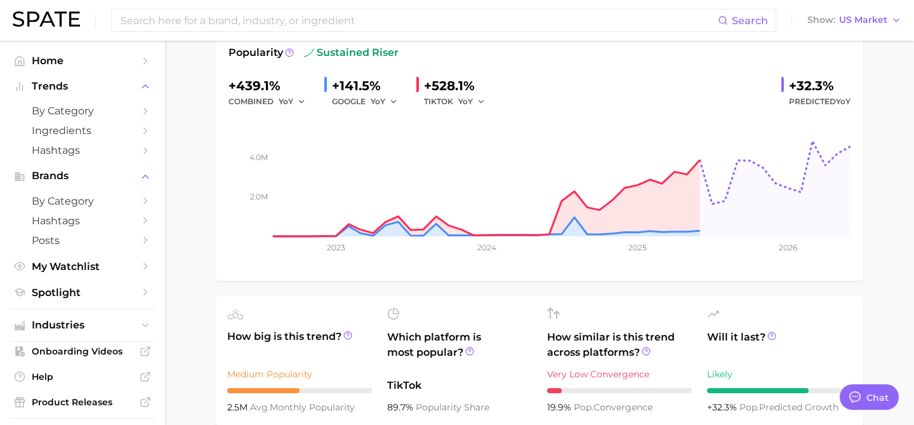
scroll to position [141, 0]
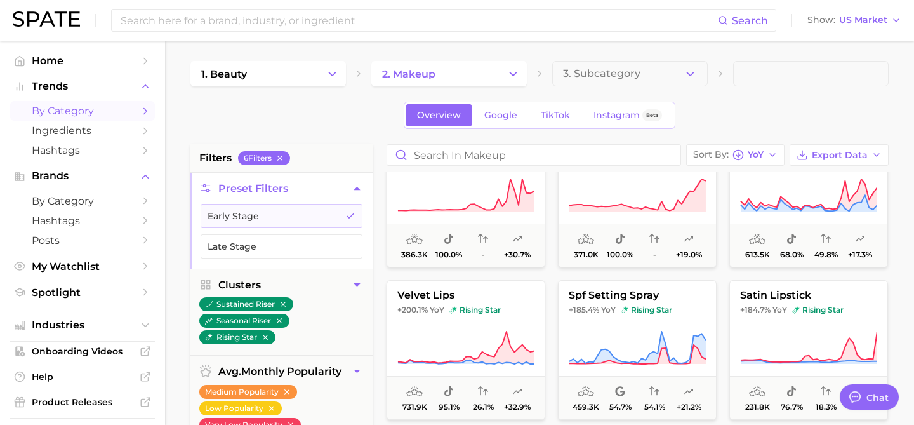
scroll to position [217, 0]
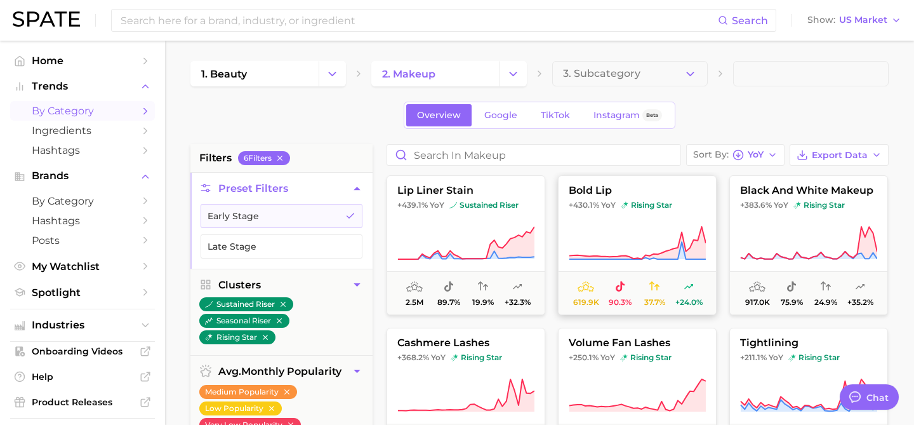
click at [659, 227] on icon at bounding box center [637, 243] width 137 height 36
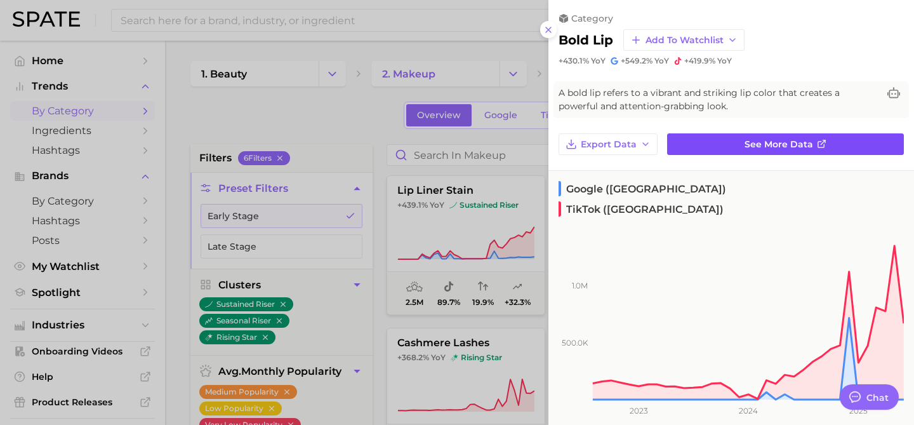
click at [773, 140] on span "See more data" at bounding box center [779, 144] width 69 height 11
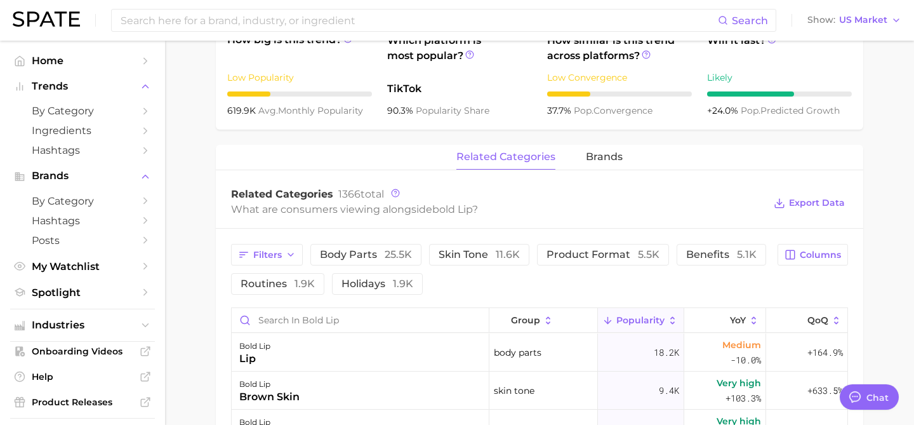
scroll to position [493, 0]
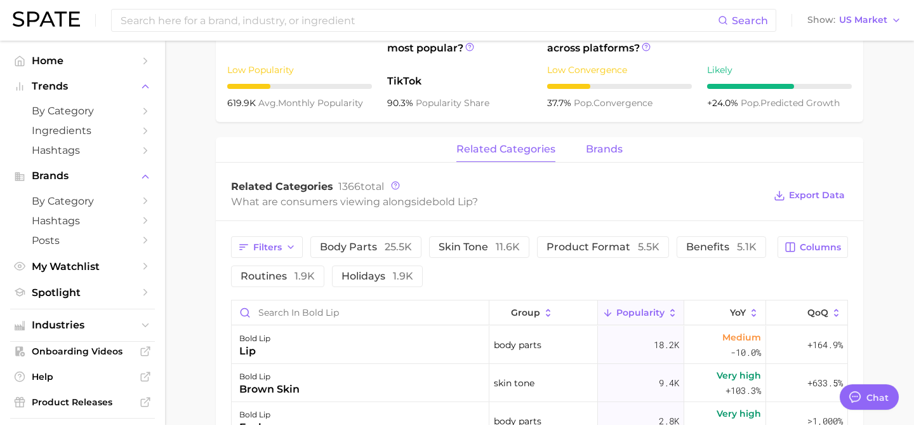
click at [613, 149] on span "brands" at bounding box center [604, 148] width 37 height 11
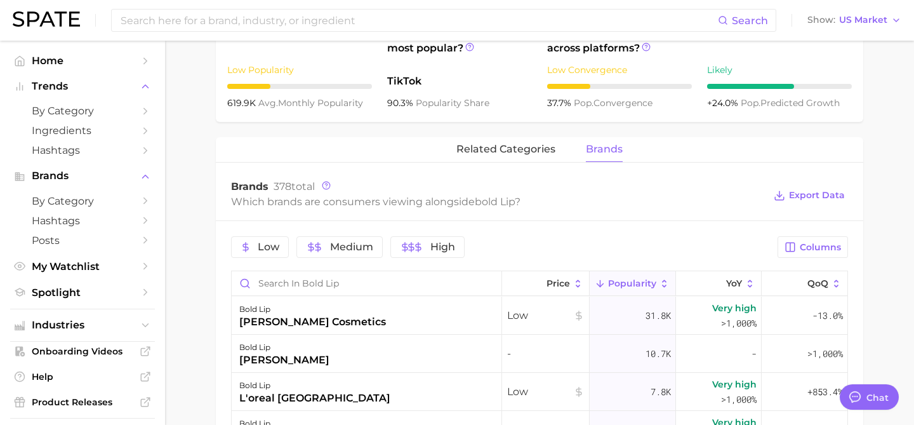
scroll to position [559, 0]
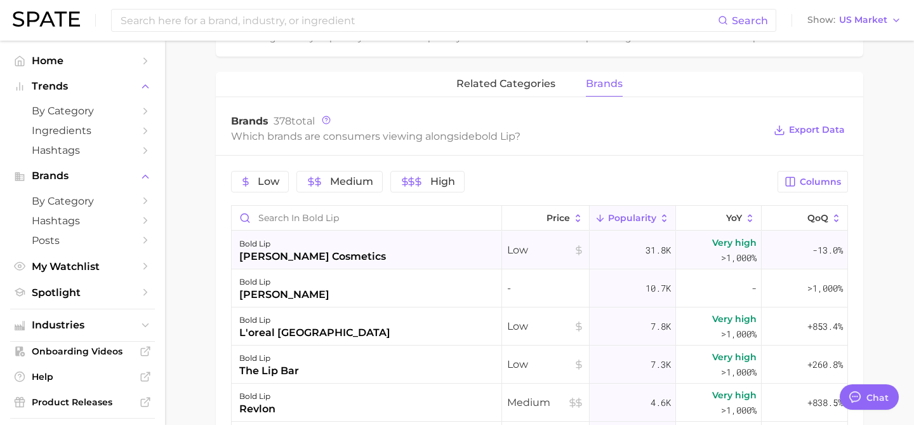
click at [303, 254] on div "[PERSON_NAME] cosmetics" at bounding box center [312, 256] width 147 height 15
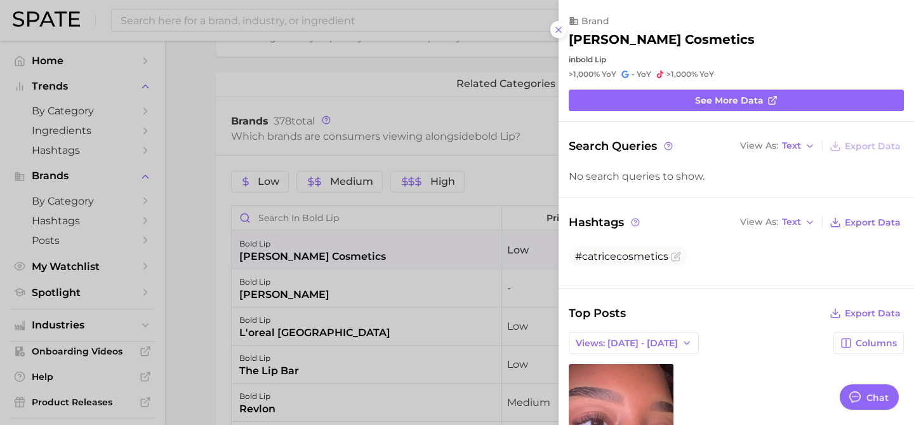
scroll to position [0, 0]
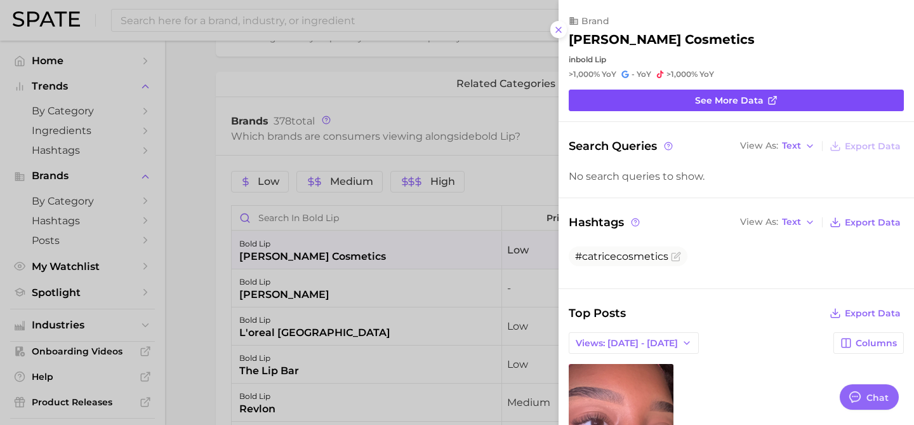
click at [760, 98] on span "See more data" at bounding box center [729, 100] width 69 height 11
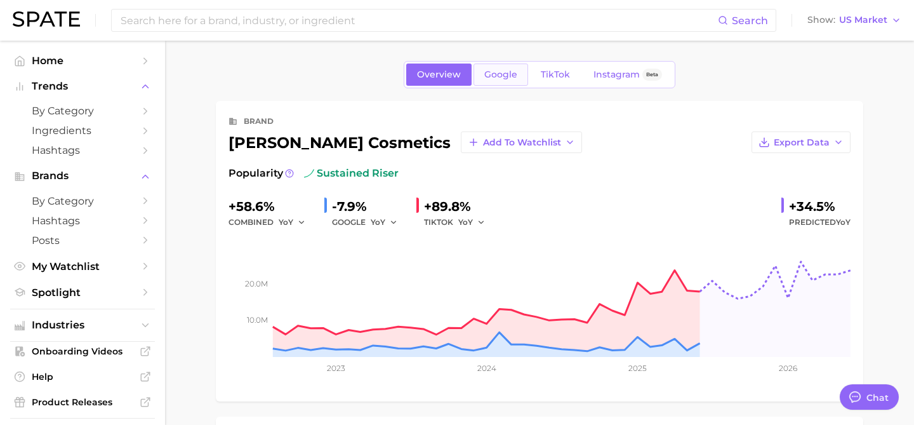
click at [505, 68] on link "Google" at bounding box center [500, 74] width 55 height 22
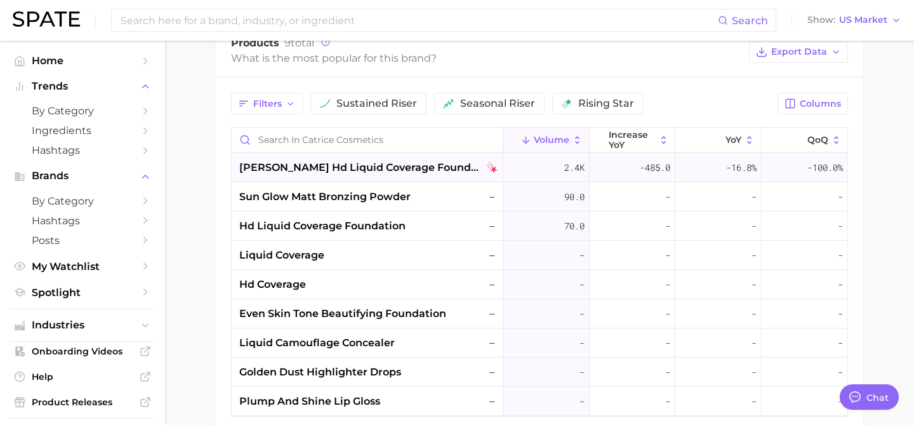
scroll to position [606, 0]
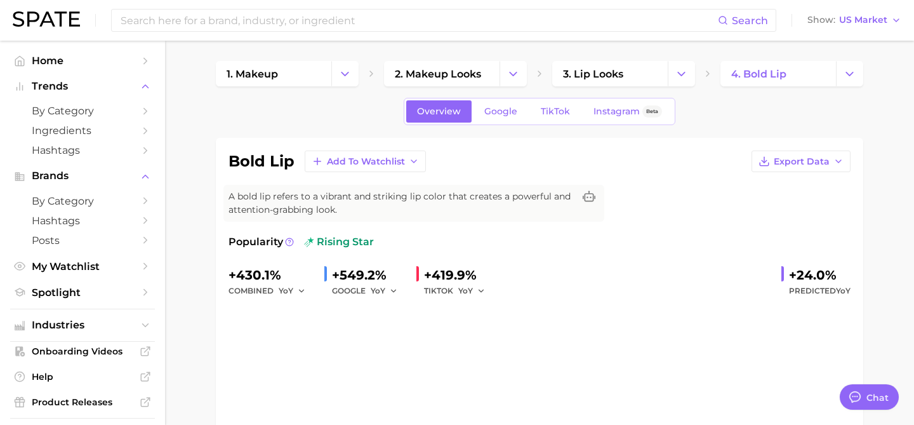
scroll to position [559, 0]
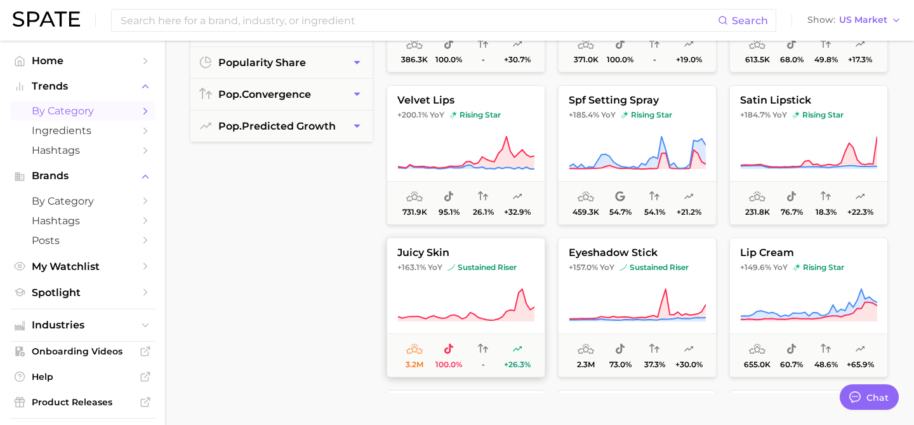
scroll to position [396, 0]
click at [807, 279] on button "lip cream +149.6% YoY rising star 655.0k 60.7% 48.6% +65.9%" at bounding box center [808, 306] width 159 height 140
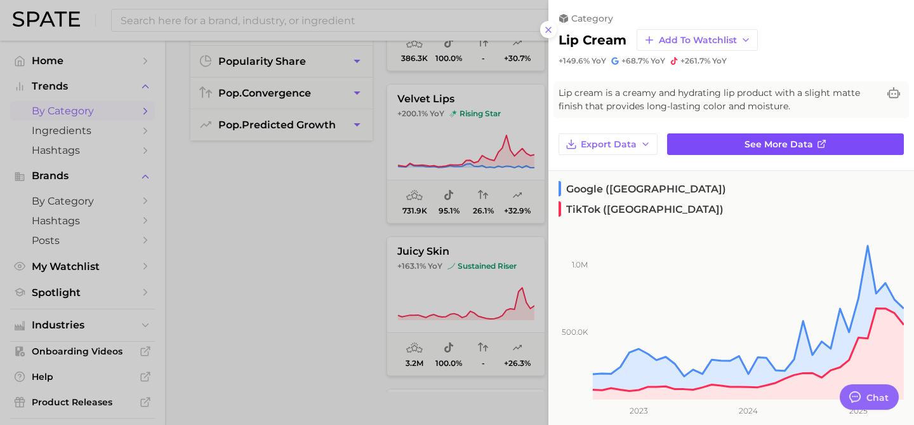
click at [769, 140] on span "See more data" at bounding box center [779, 144] width 69 height 11
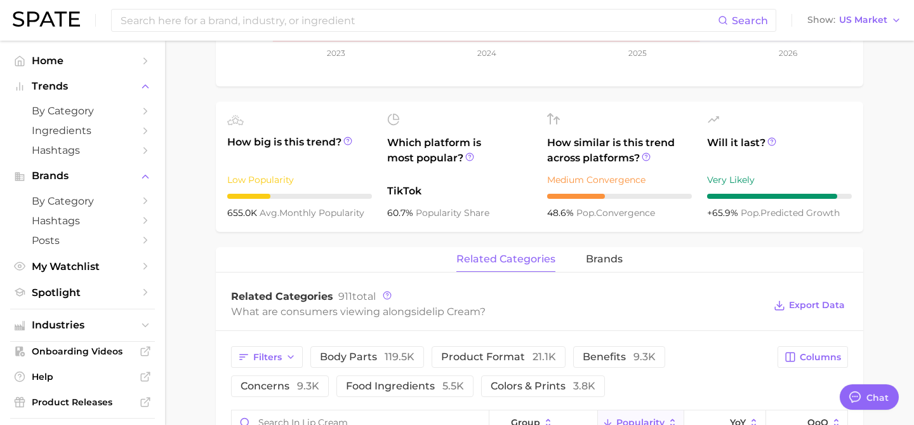
scroll to position [508, 0]
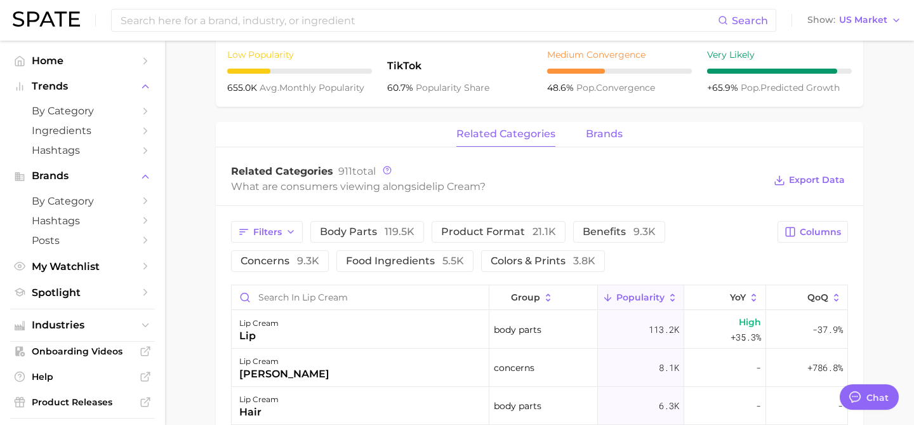
click at [601, 136] on span "brands" at bounding box center [604, 133] width 37 height 11
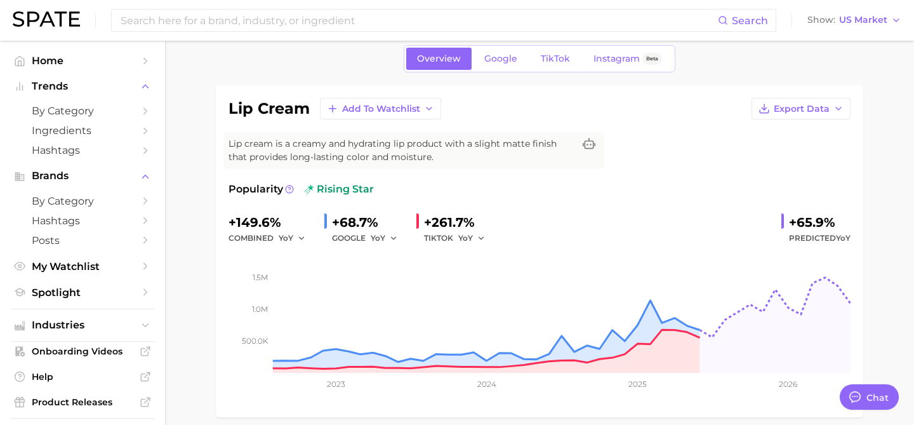
scroll to position [11, 0]
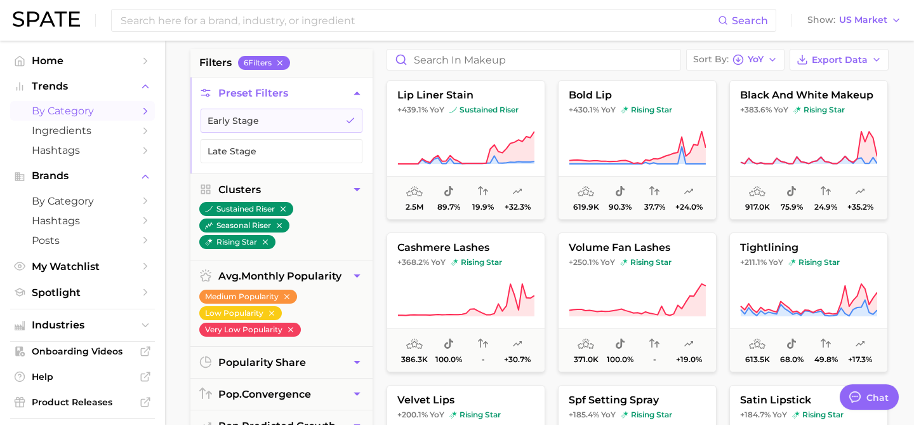
scroll to position [89, 0]
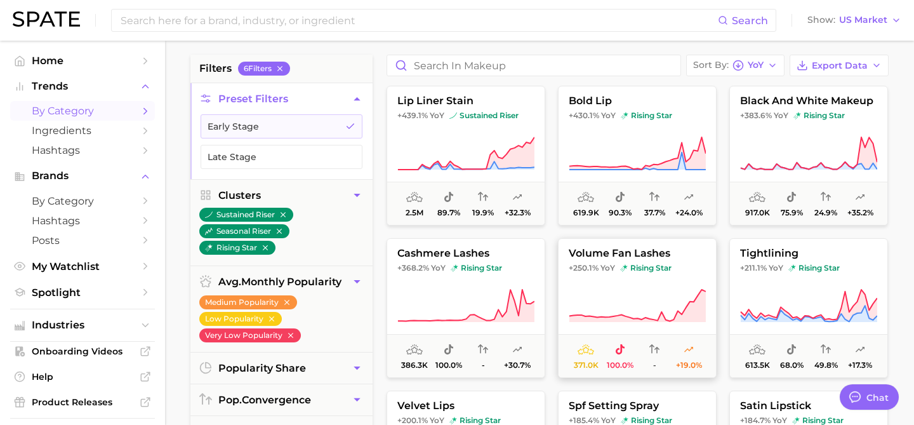
click at [669, 288] on icon at bounding box center [637, 306] width 137 height 36
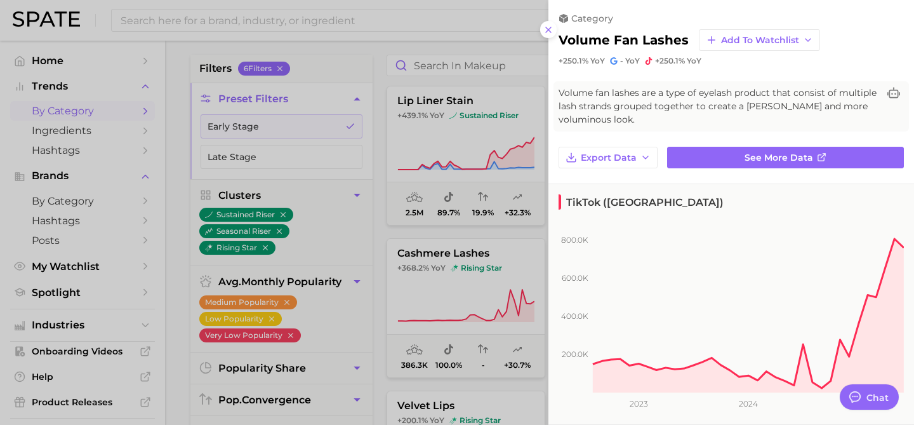
click at [475, 208] on div at bounding box center [457, 212] width 914 height 425
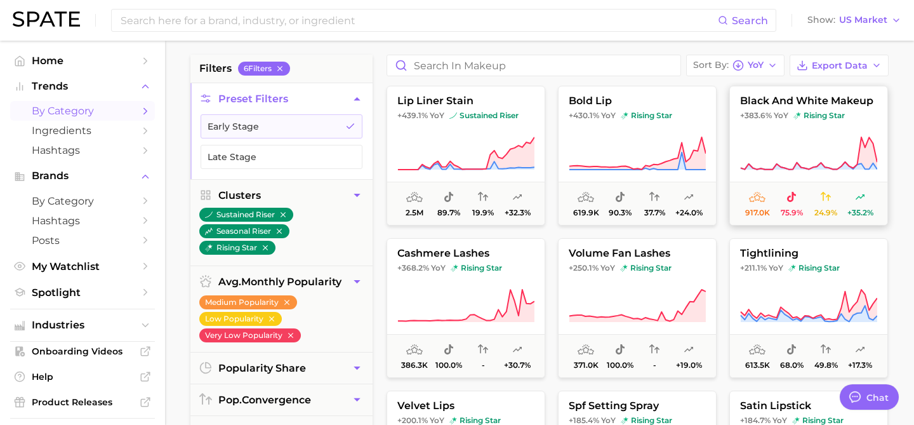
click at [824, 114] on span "rising star" at bounding box center [818, 115] width 51 height 10
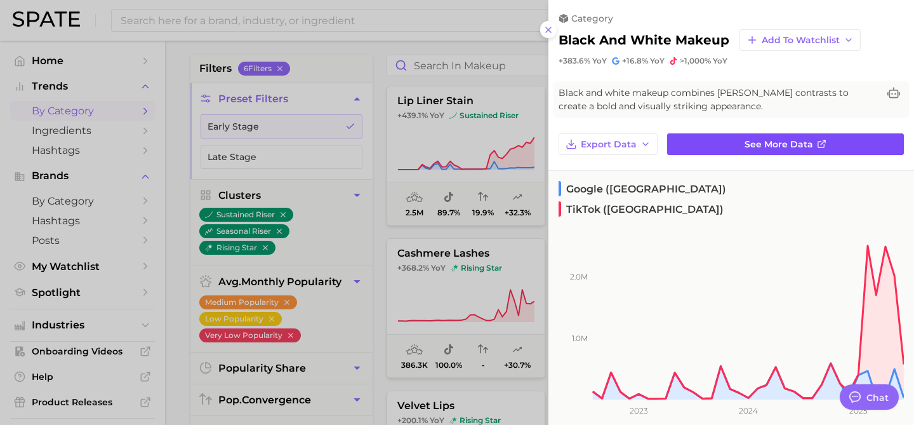
click at [735, 140] on link "See more data" at bounding box center [785, 144] width 237 height 22
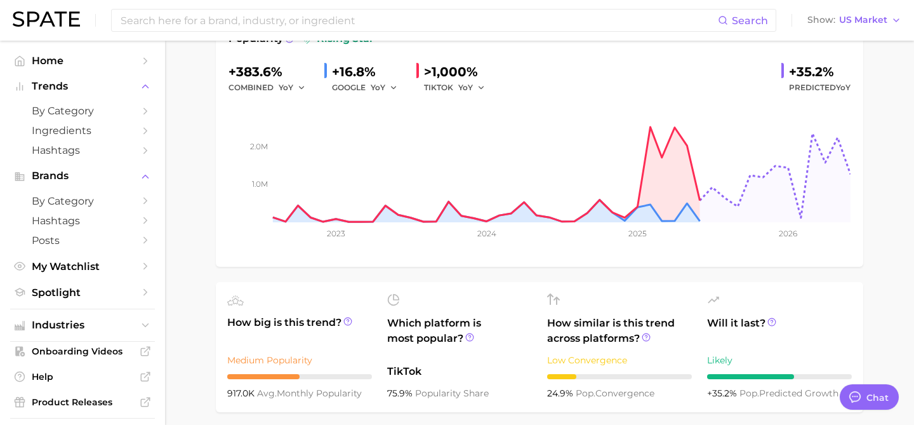
scroll to position [202, 0]
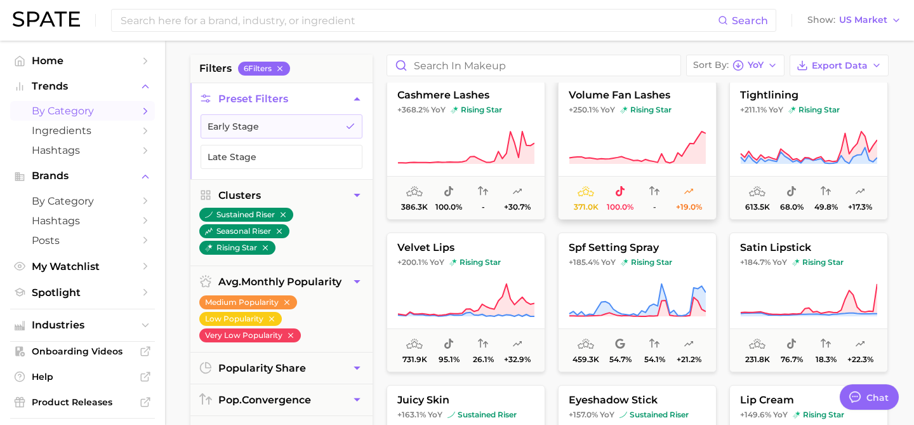
scroll to position [161, 0]
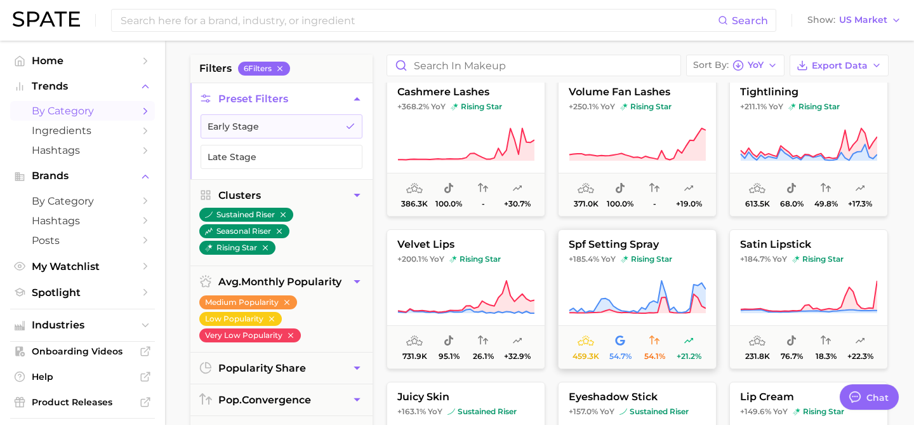
click at [642, 293] on icon at bounding box center [637, 297] width 137 height 36
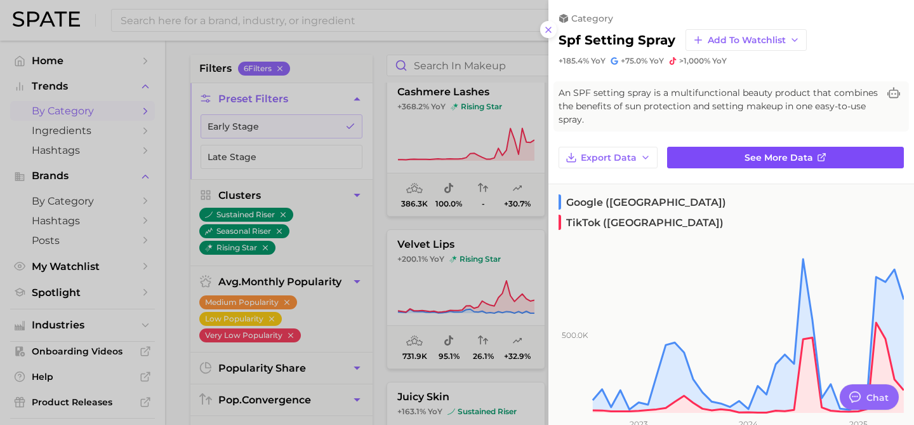
click at [750, 155] on span "See more data" at bounding box center [779, 157] width 69 height 11
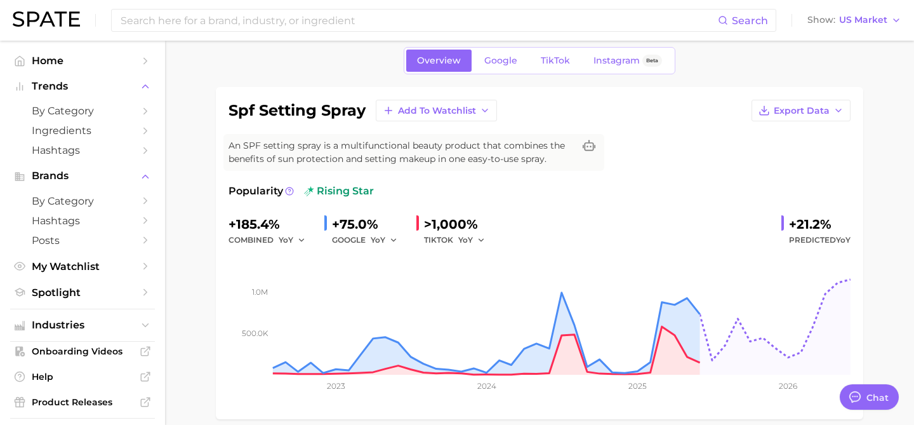
scroll to position [445, 0]
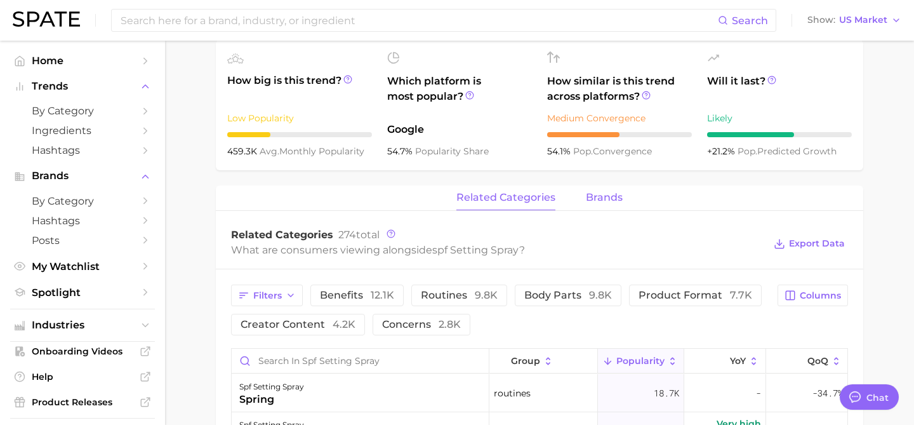
click at [604, 200] on span "brands" at bounding box center [604, 197] width 37 height 11
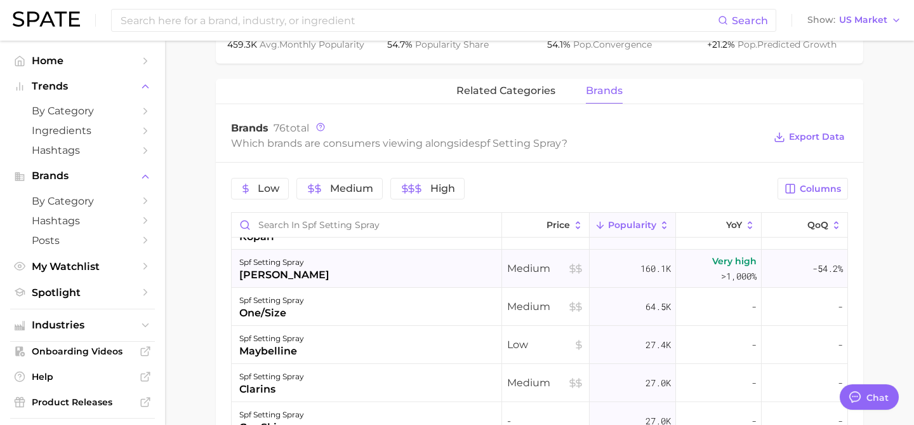
scroll to position [0, 0]
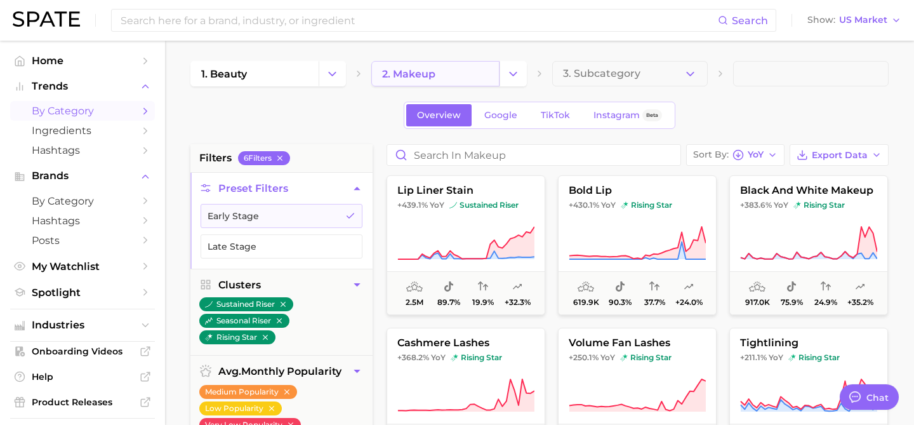
click at [451, 81] on link "2. makeup" at bounding box center [435, 73] width 128 height 25
click at [508, 69] on icon "Change Category" at bounding box center [513, 73] width 13 height 13
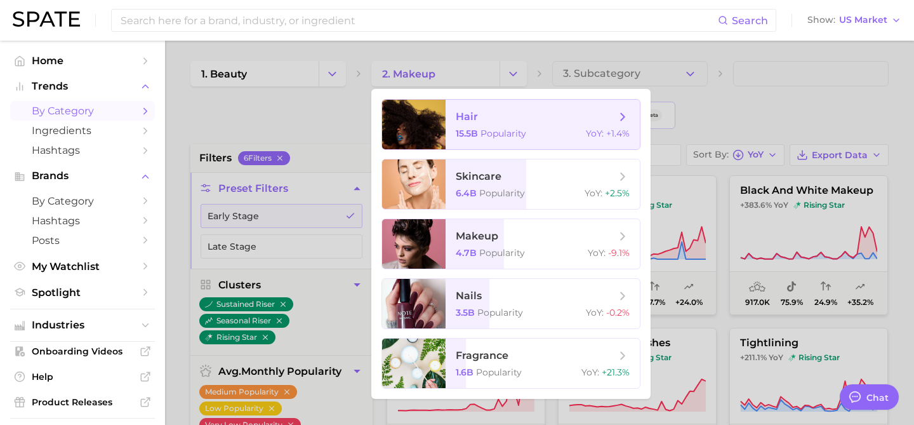
click at [536, 129] on div "15.5b Popularity YoY : +1.4%" at bounding box center [543, 133] width 174 height 11
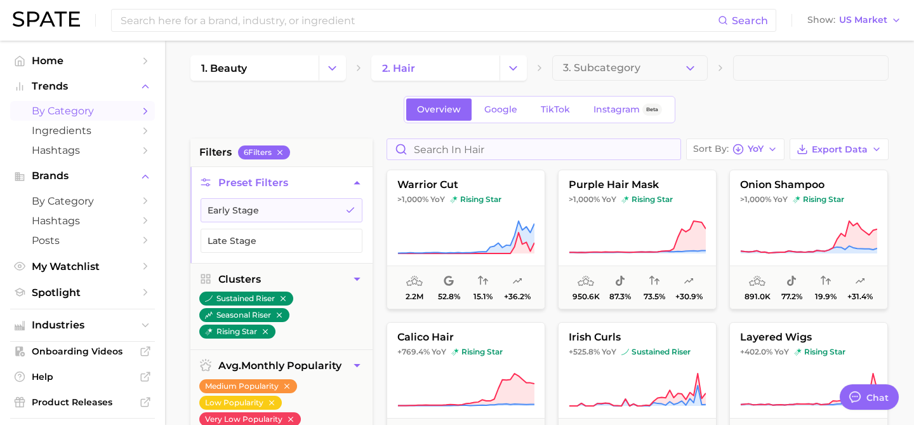
scroll to position [3, 0]
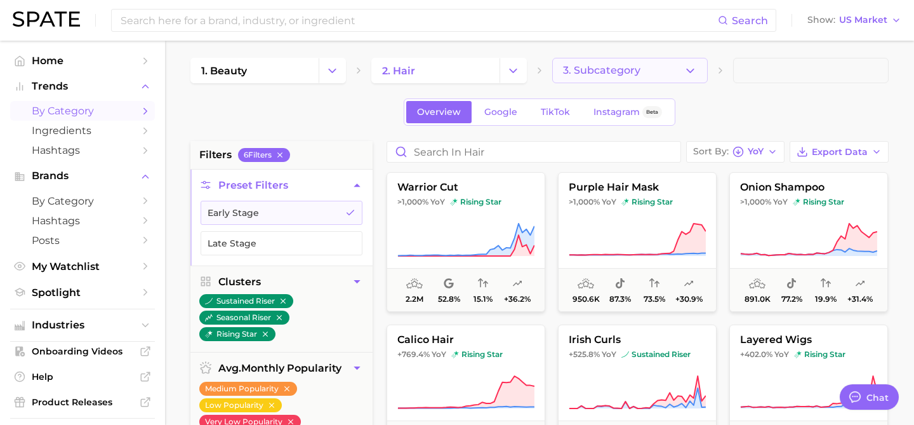
click at [616, 77] on button "3. Subcategory" at bounding box center [630, 70] width 156 height 25
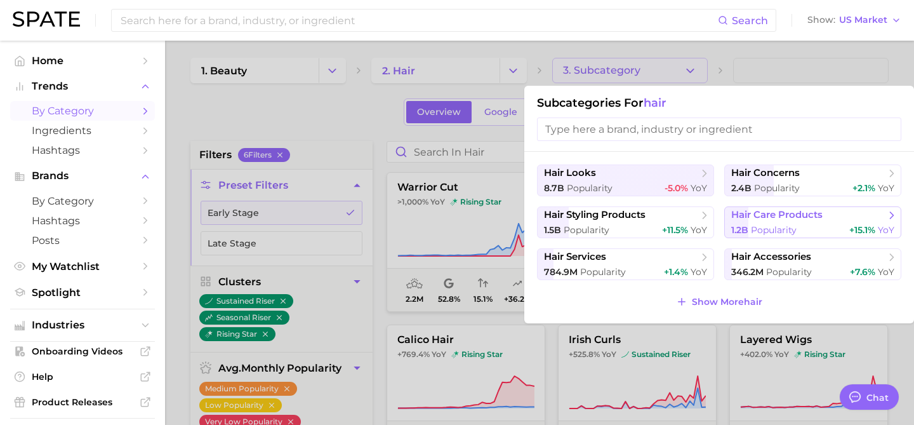
click at [777, 224] on span "1.2b Popularity" at bounding box center [763, 230] width 65 height 12
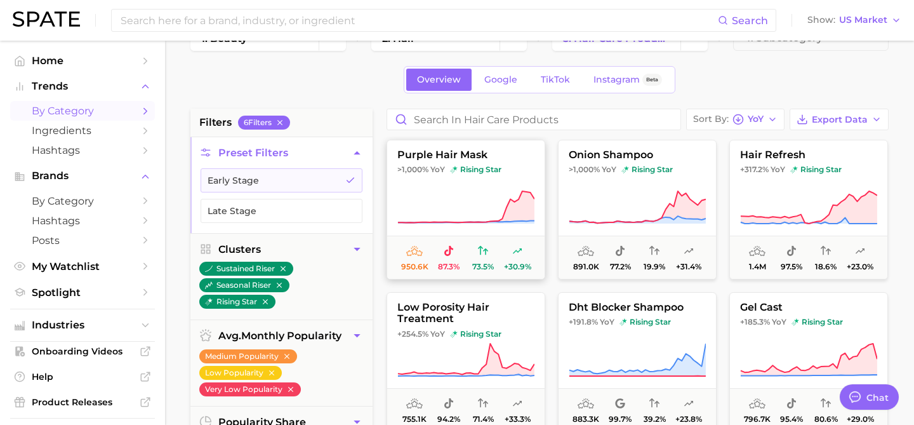
scroll to position [1, 0]
click at [486, 211] on icon at bounding box center [465, 207] width 137 height 36
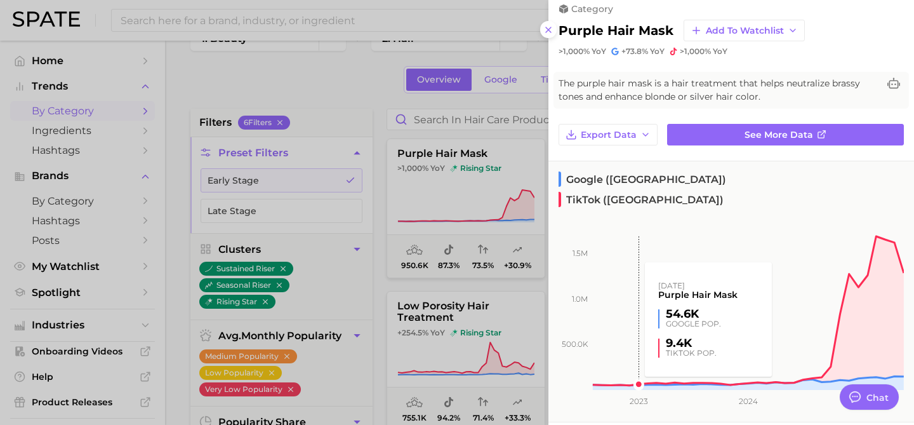
scroll to position [13, 0]
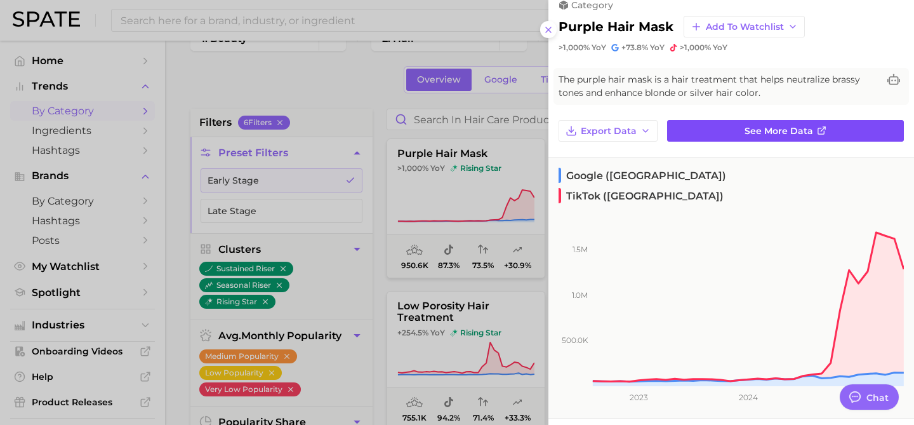
click at [778, 130] on span "See more data" at bounding box center [779, 131] width 69 height 11
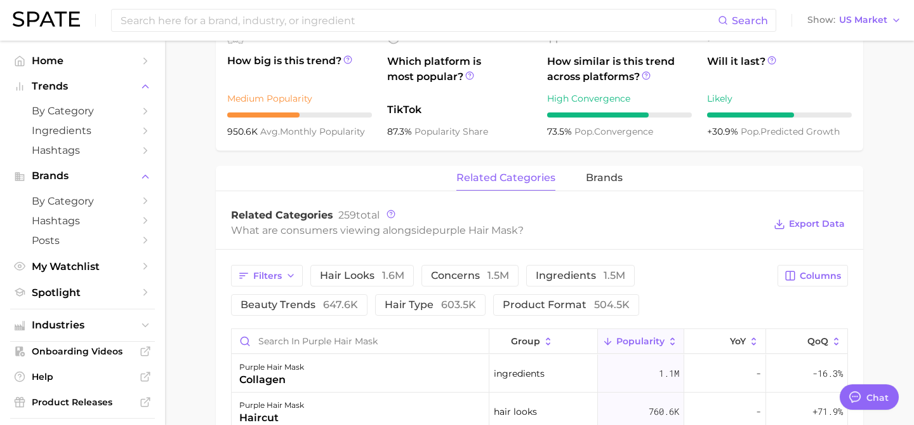
scroll to position [498, 0]
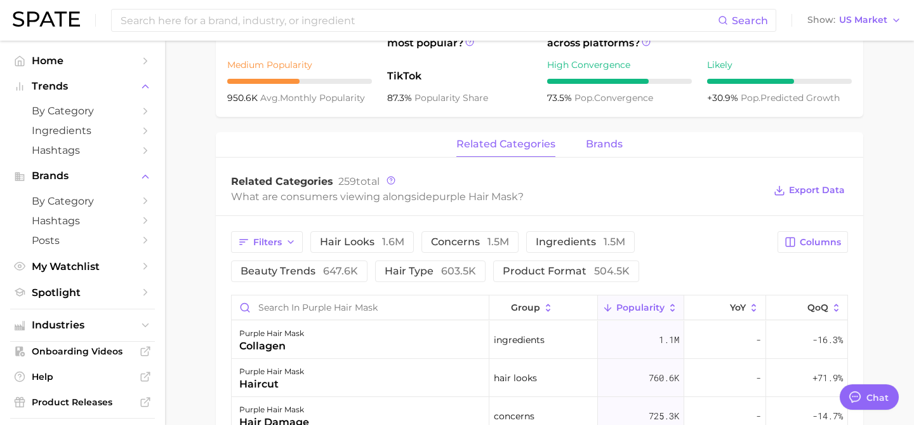
click at [601, 140] on span "brands" at bounding box center [604, 143] width 37 height 11
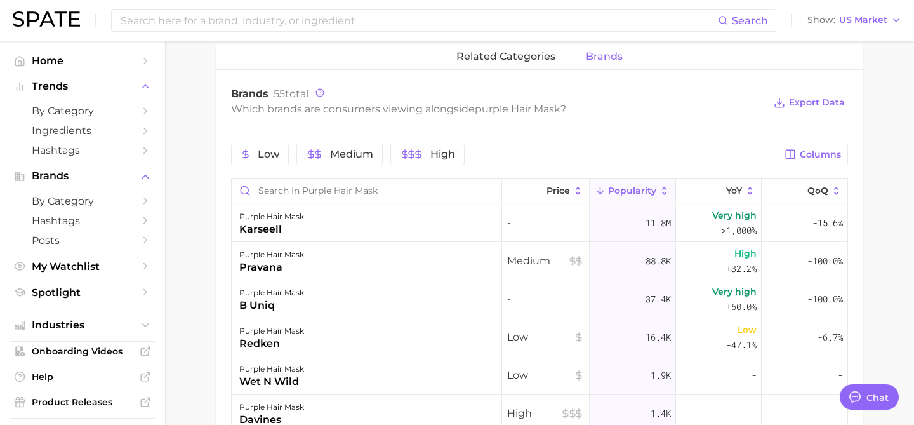
scroll to position [593, 0]
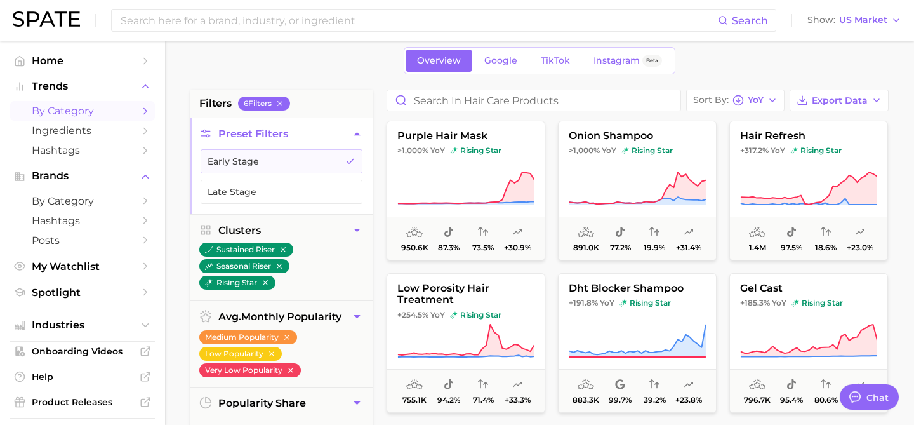
scroll to position [58, 0]
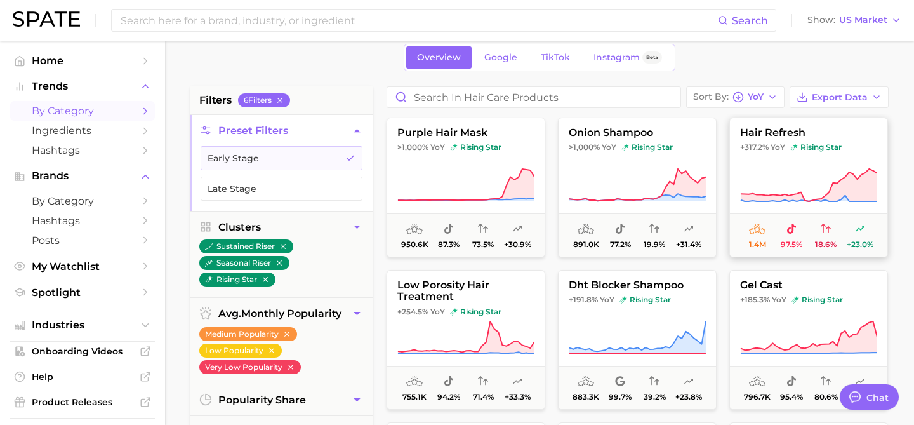
click at [847, 145] on span "+317.2% YoY rising star" at bounding box center [808, 147] width 157 height 10
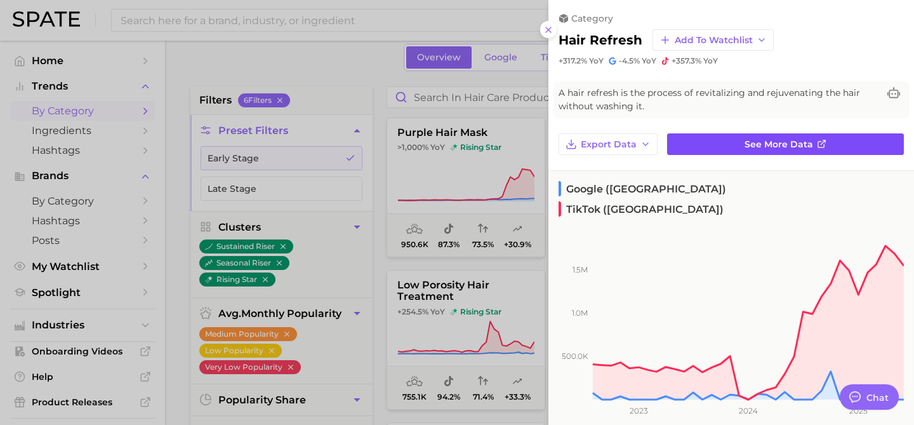
click at [727, 145] on link "See more data" at bounding box center [785, 144] width 237 height 22
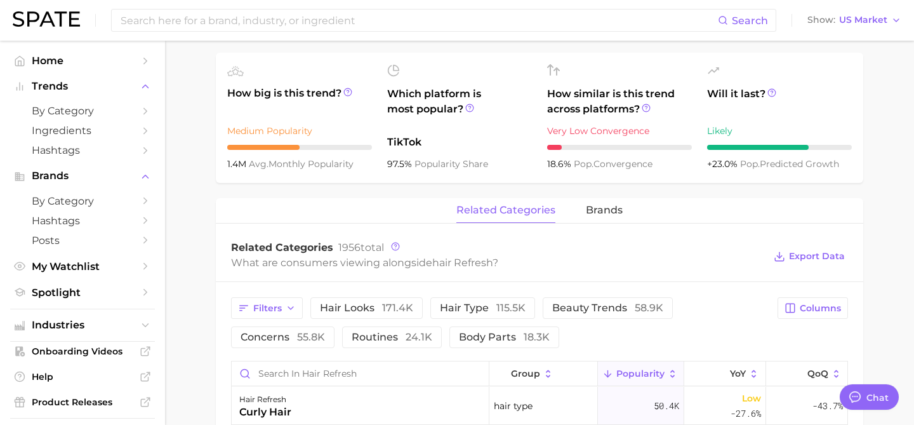
scroll to position [467, 0]
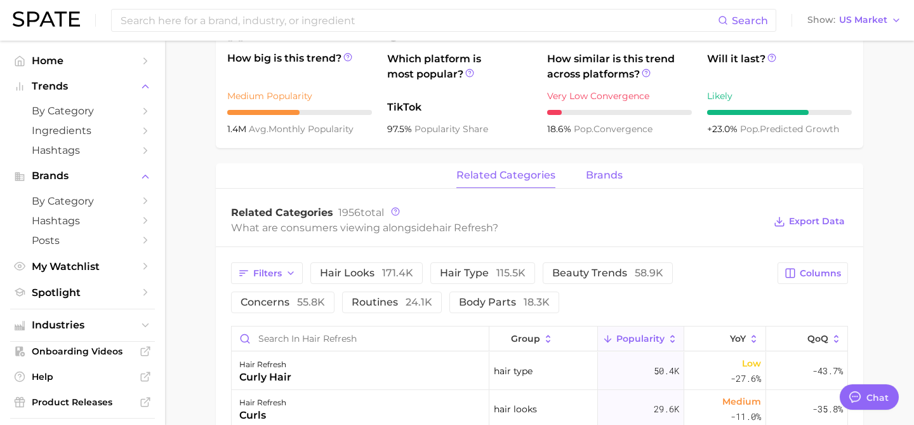
click at [607, 171] on span "brands" at bounding box center [604, 174] width 37 height 11
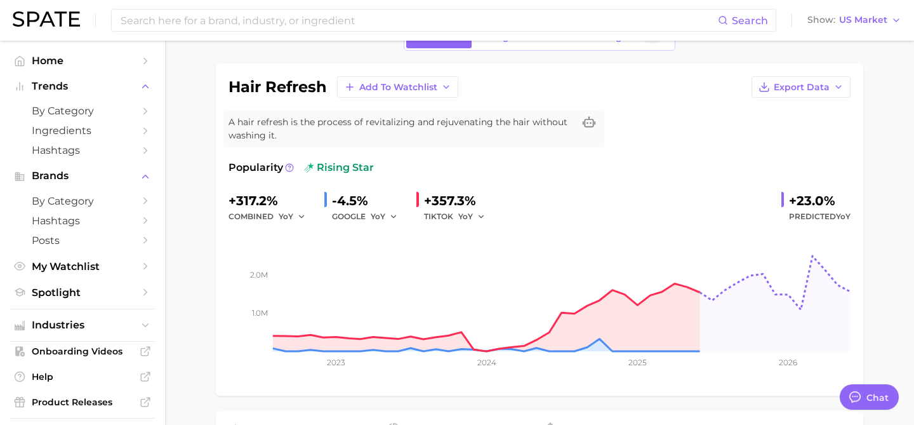
scroll to position [76, 0]
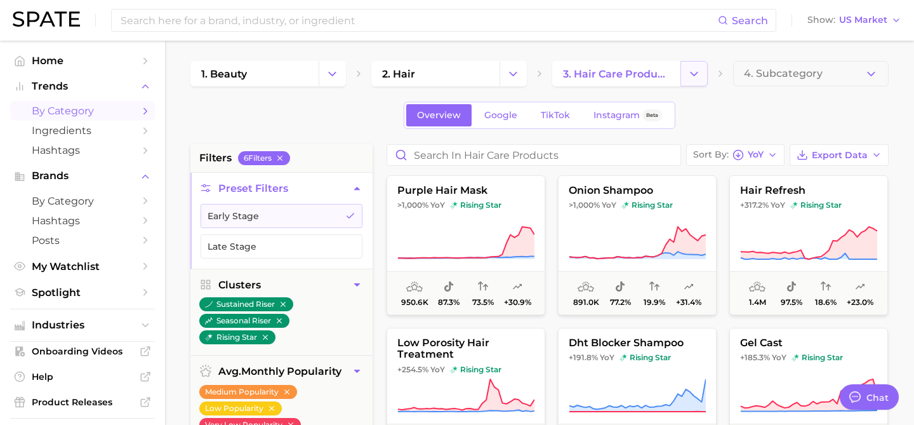
click at [691, 75] on icon "Change Category" at bounding box center [693, 73] width 13 height 13
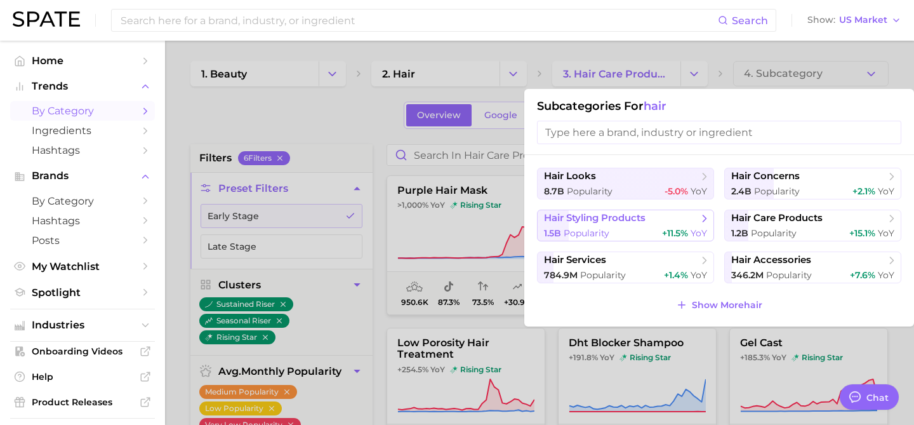
click at [646, 230] on div "1.5b Popularity +11.5% YoY" at bounding box center [625, 233] width 163 height 12
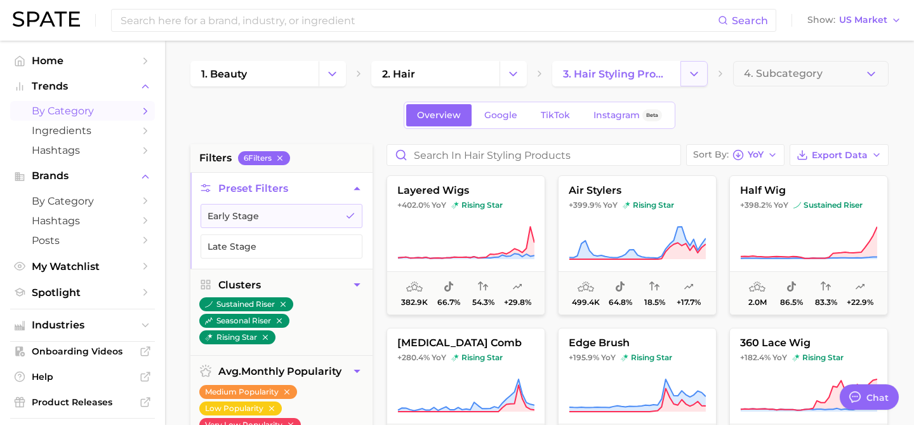
click at [682, 67] on button "Change Category" at bounding box center [693, 73] width 27 height 25
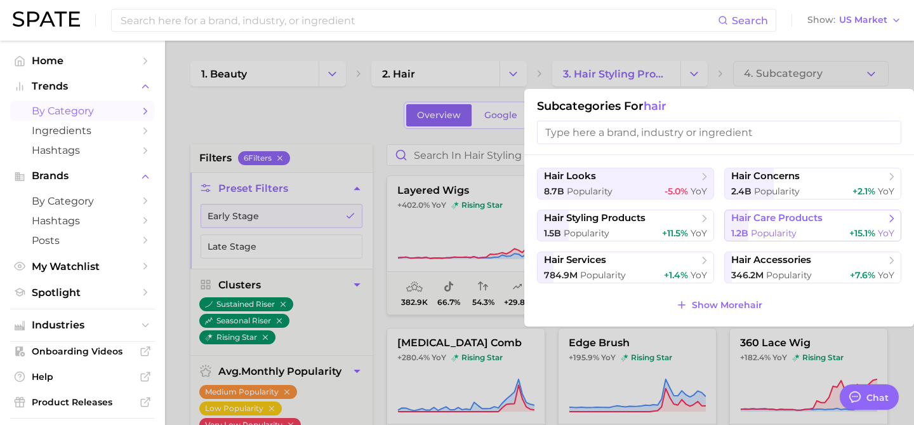
click at [761, 227] on span "1.2b Popularity" at bounding box center [763, 233] width 65 height 12
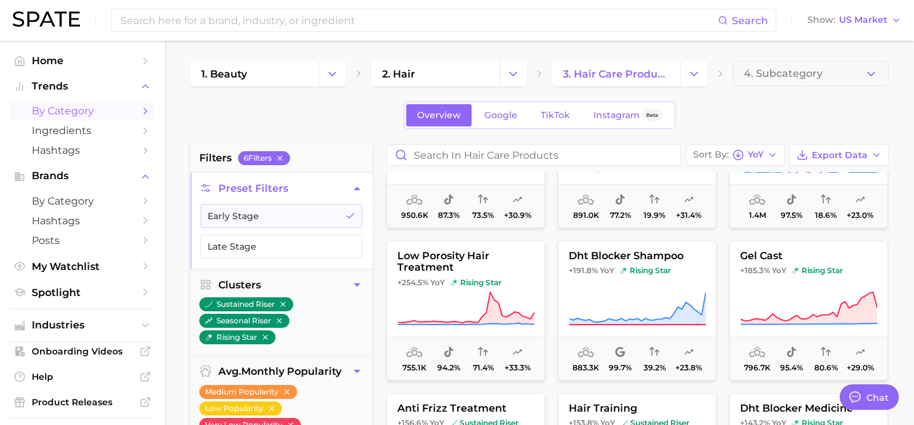
scroll to position [93, 0]
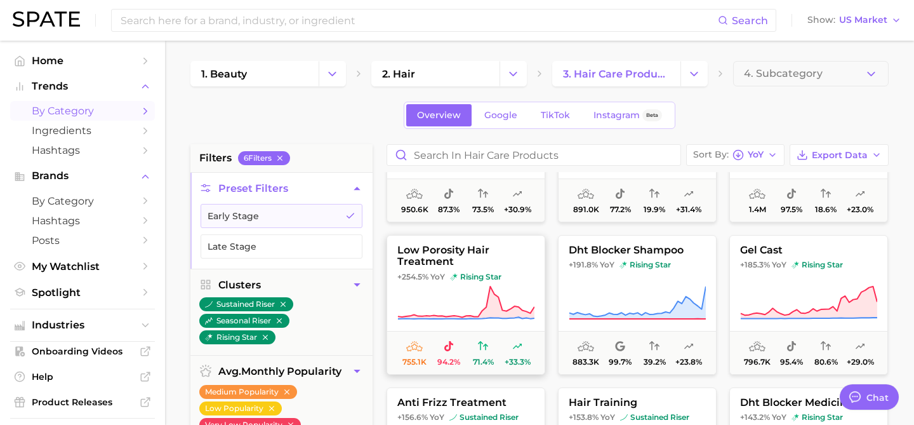
click at [457, 257] on span "low porosity hair treatment" at bounding box center [465, 255] width 157 height 23
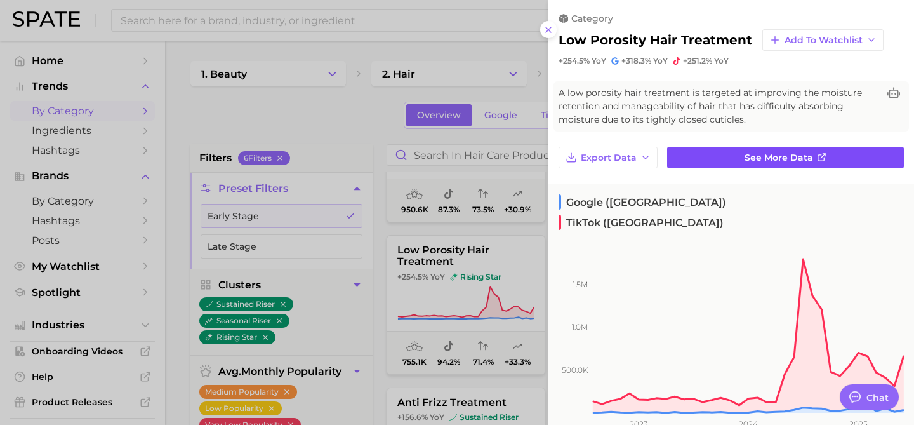
click at [785, 154] on span "See more data" at bounding box center [779, 157] width 69 height 11
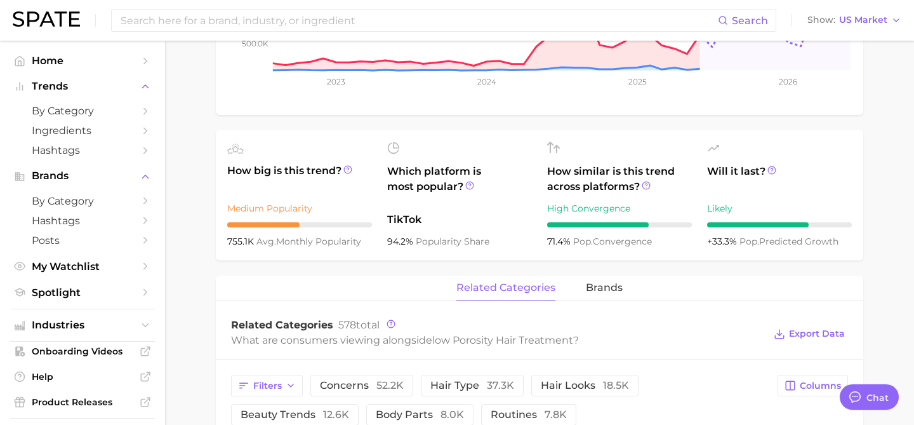
scroll to position [451, 0]
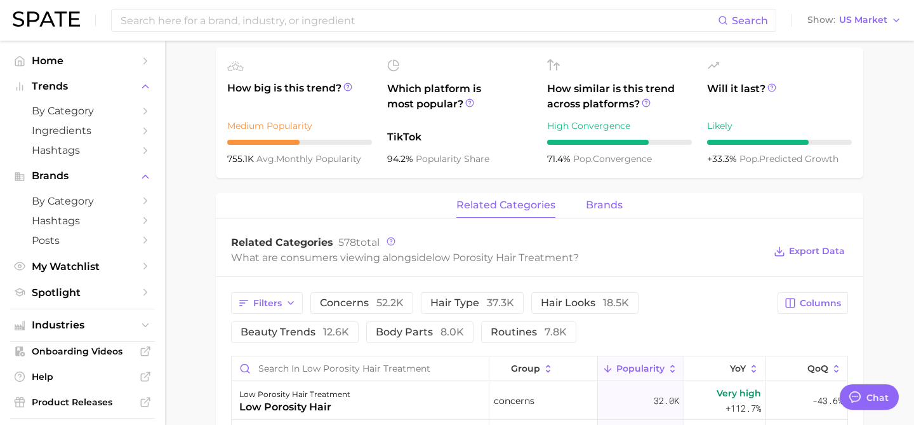
click at [602, 208] on span "brands" at bounding box center [604, 204] width 37 height 11
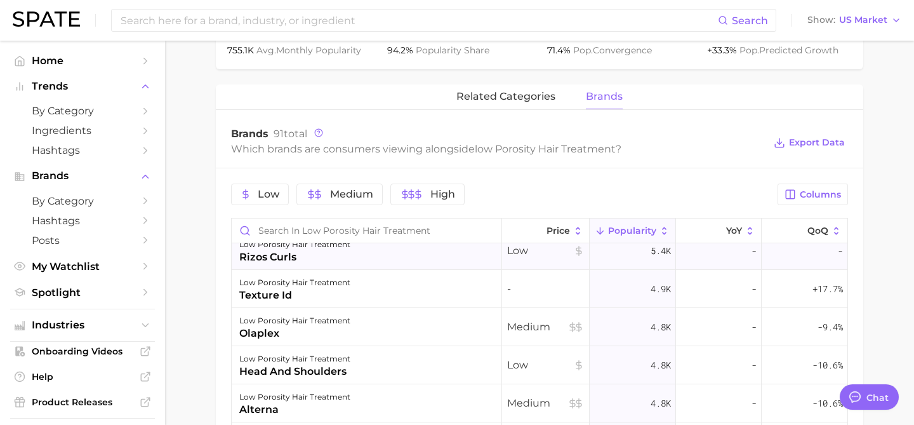
scroll to position [0, 0]
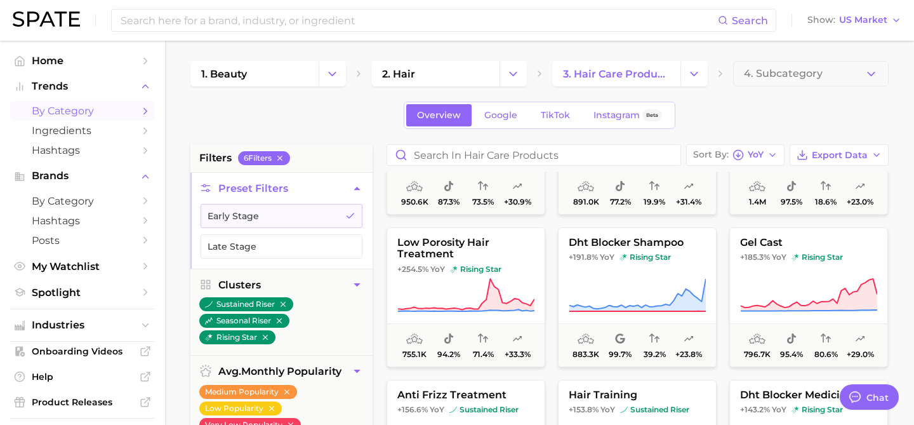
scroll to position [115, 0]
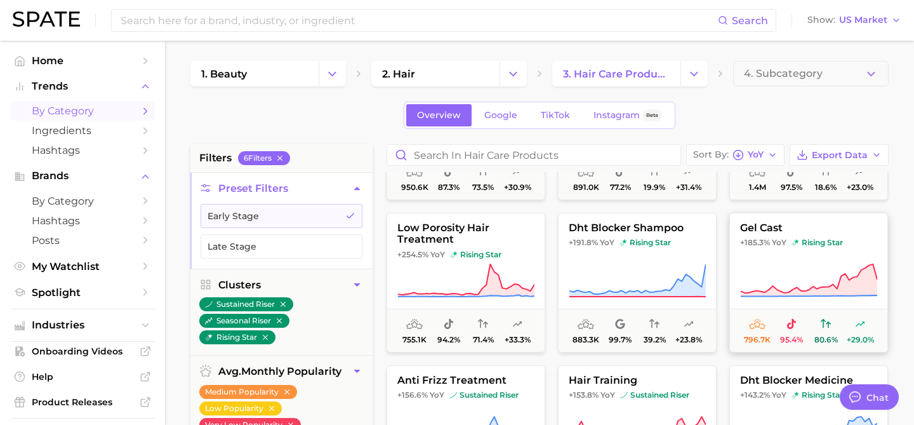
click at [778, 262] on button "gel cast +185.3% YoY rising star 796.7k 95.4% 80.6% +29.0%" at bounding box center [808, 283] width 159 height 140
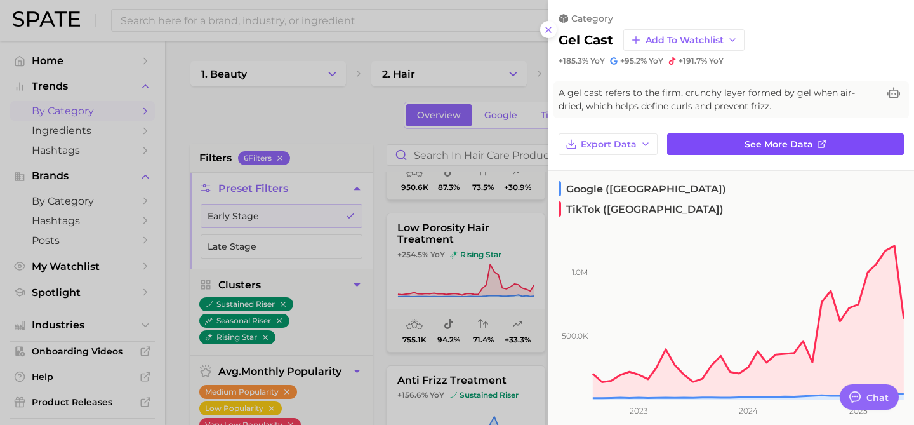
click at [699, 151] on link "See more data" at bounding box center [785, 144] width 237 height 22
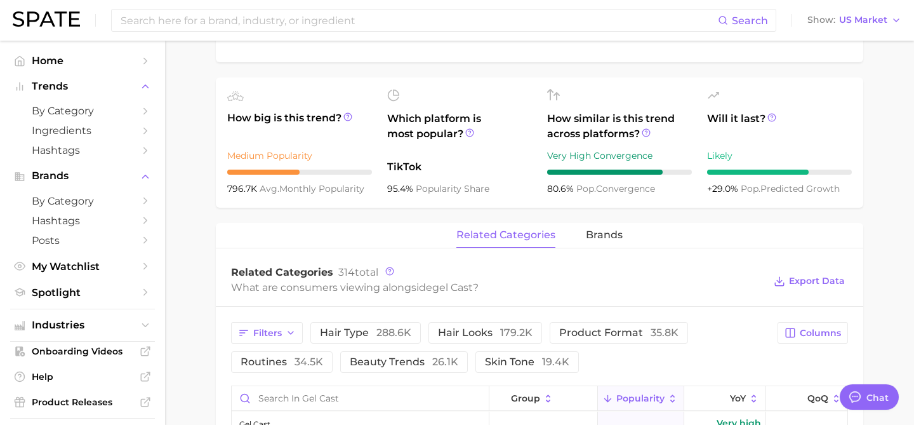
scroll to position [450, 0]
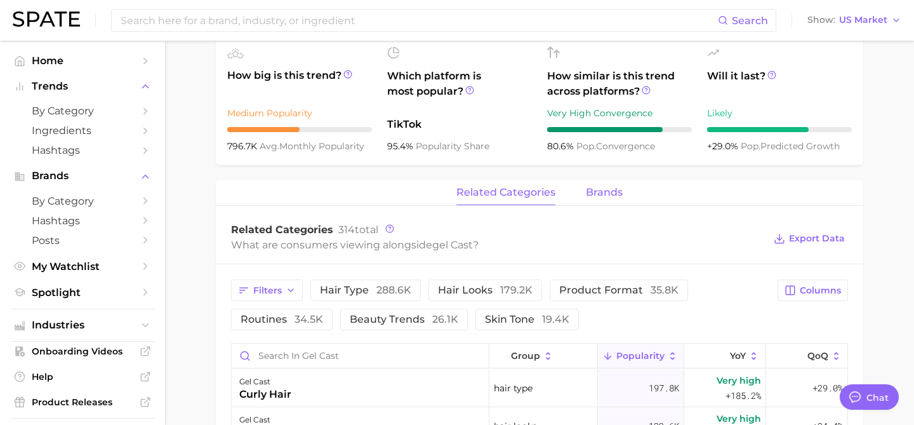
click at [593, 192] on span "brands" at bounding box center [604, 192] width 37 height 11
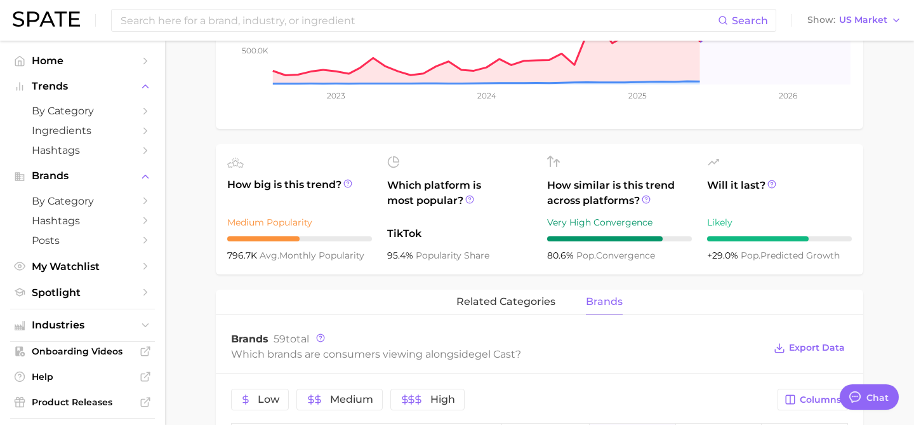
scroll to position [0, 0]
